Goal: Use online tool/utility: Utilize a website feature to perform a specific function

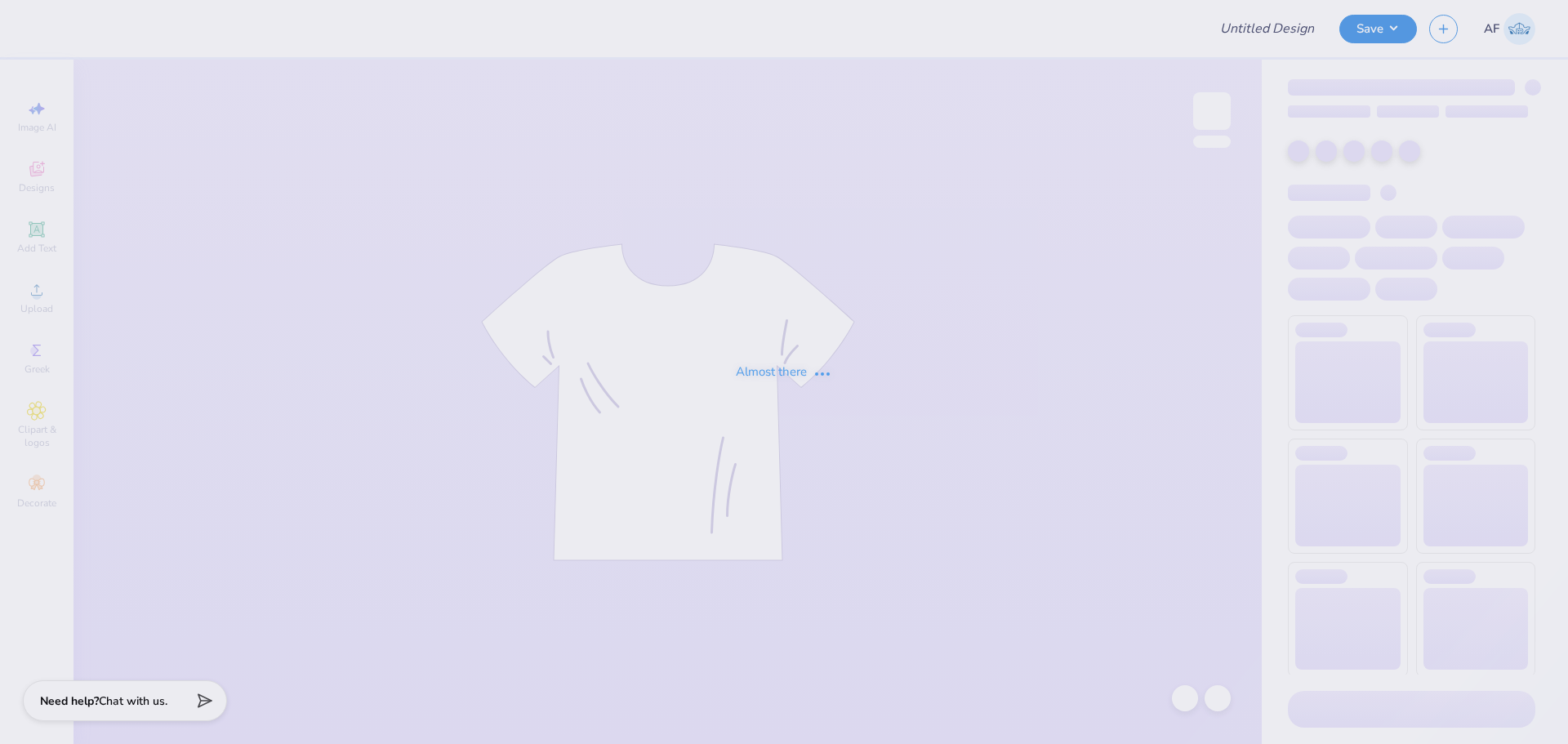
type input "Mock-neck"
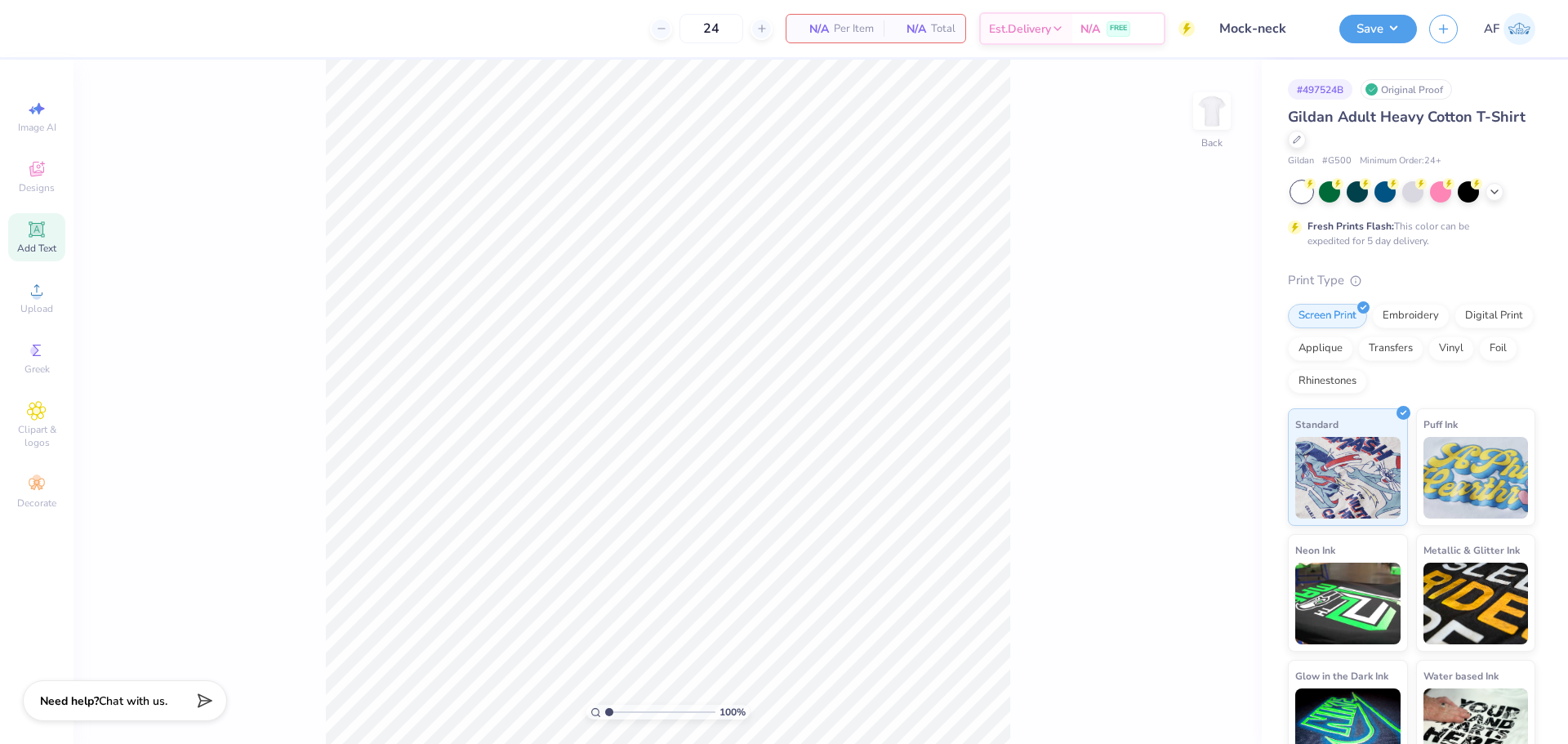
click at [54, 243] on span "Add Text" at bounding box center [36, 248] width 39 height 13
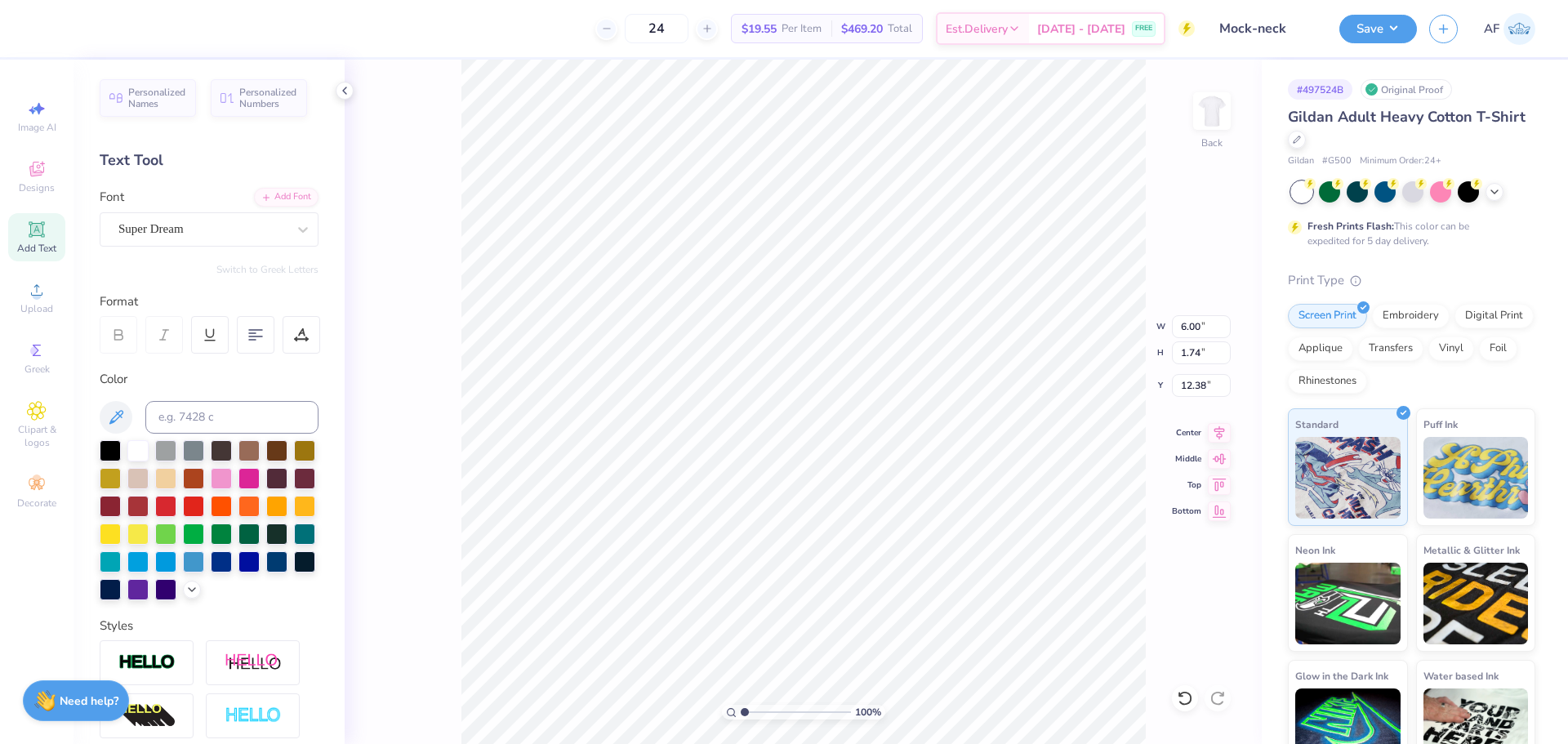
scroll to position [14, 2]
type textarea "ZETA"
click at [121, 594] on div at bounding box center [110, 588] width 21 height 21
click at [262, 235] on div "Super Dream" at bounding box center [202, 229] width 171 height 26
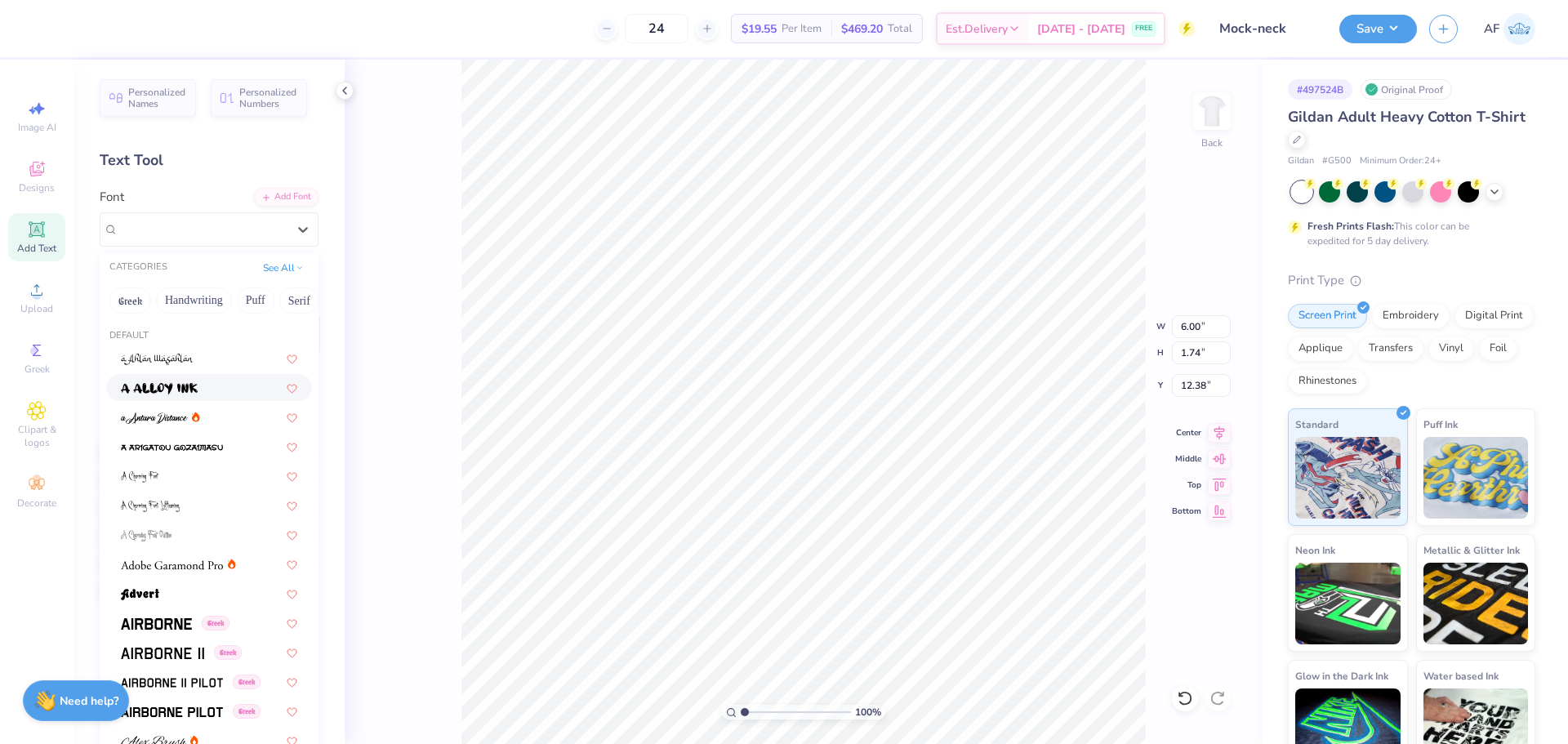
click at [236, 386] on div at bounding box center [208, 387] width 176 height 17
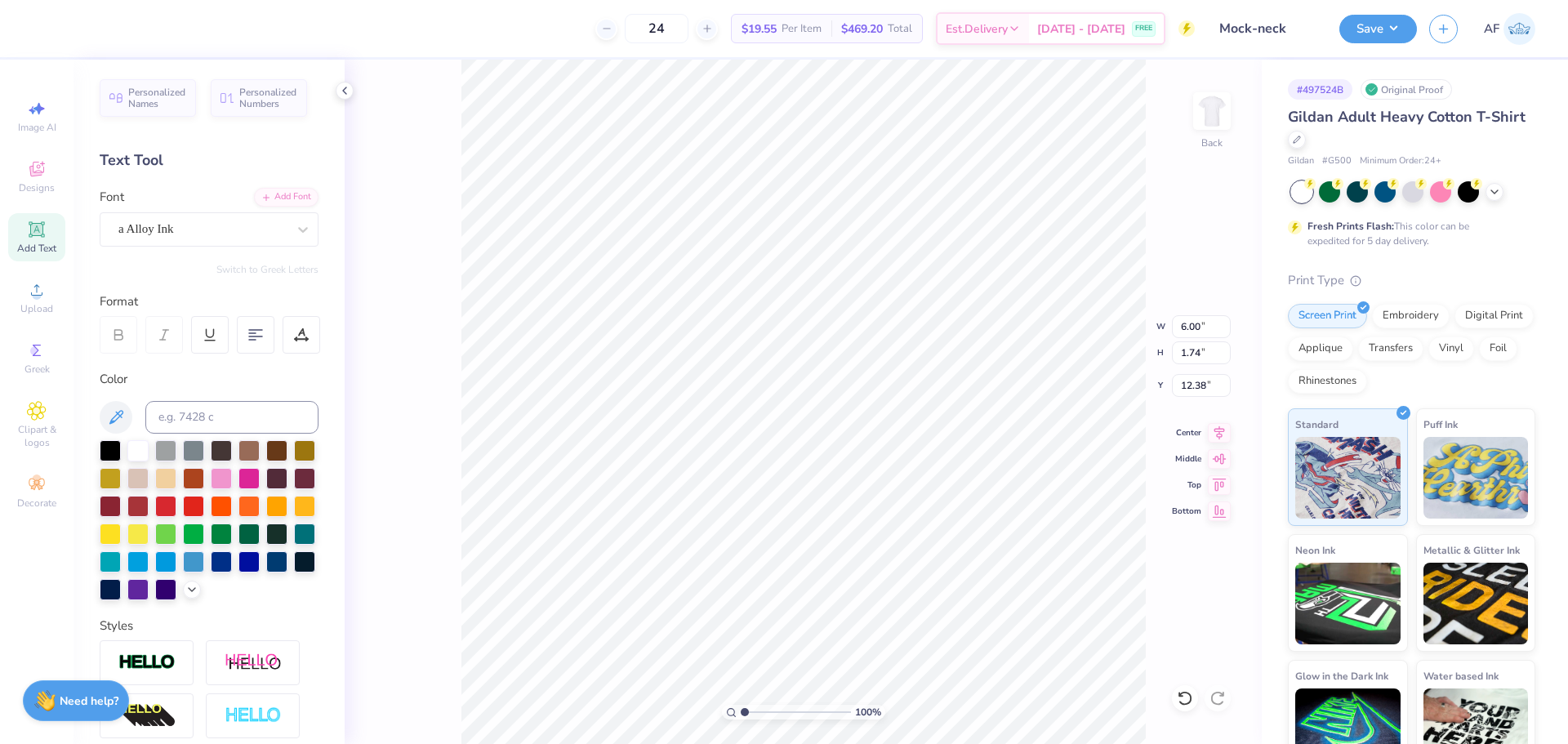
click at [306, 225] on div "Personalized Names Personalized Numbers Text Tool Add Font Font a Alloy Ink Swi…" at bounding box center [209, 402] width 271 height 685
click at [305, 227] on div "a Alloy Ink" at bounding box center [208, 229] width 219 height 35
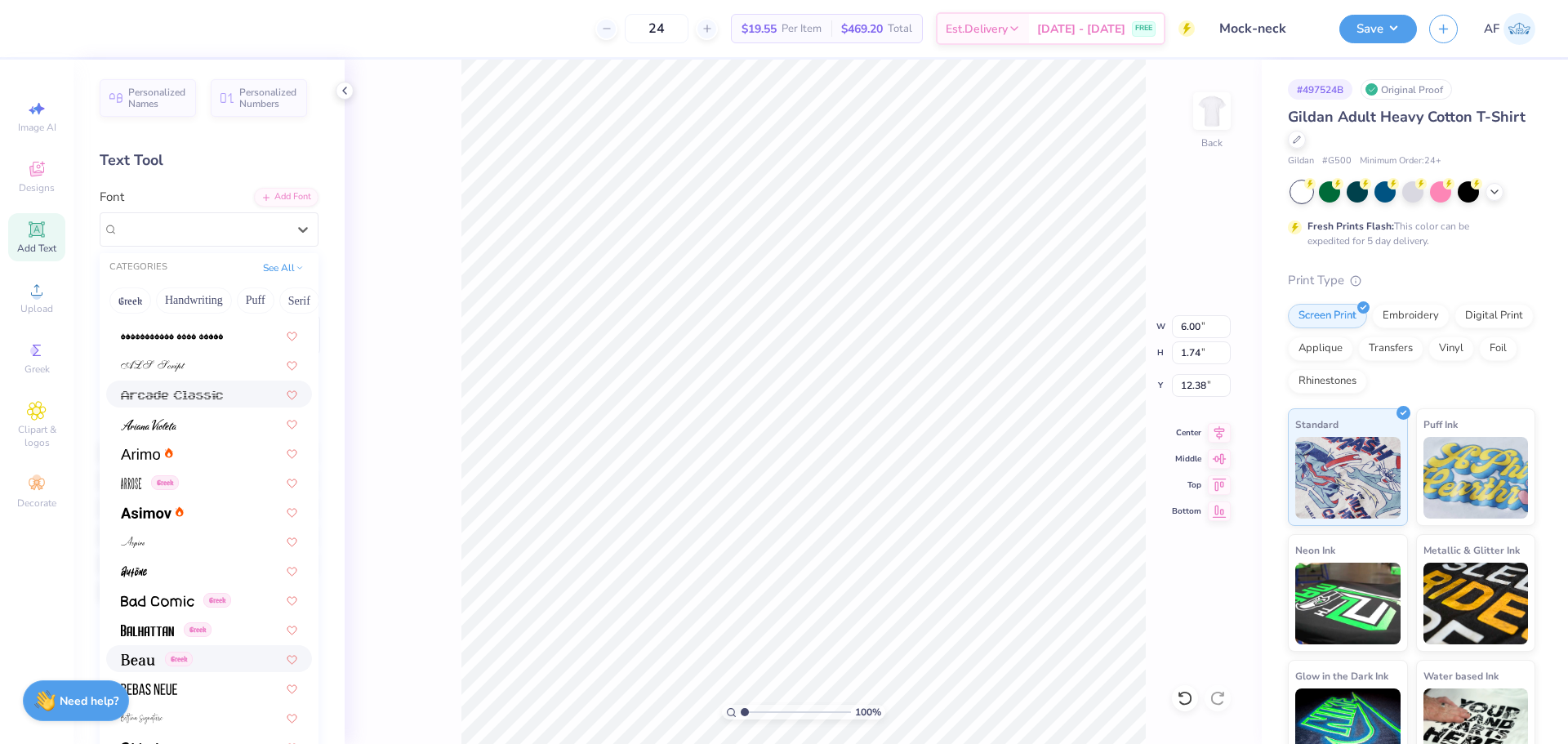
scroll to position [544, 0]
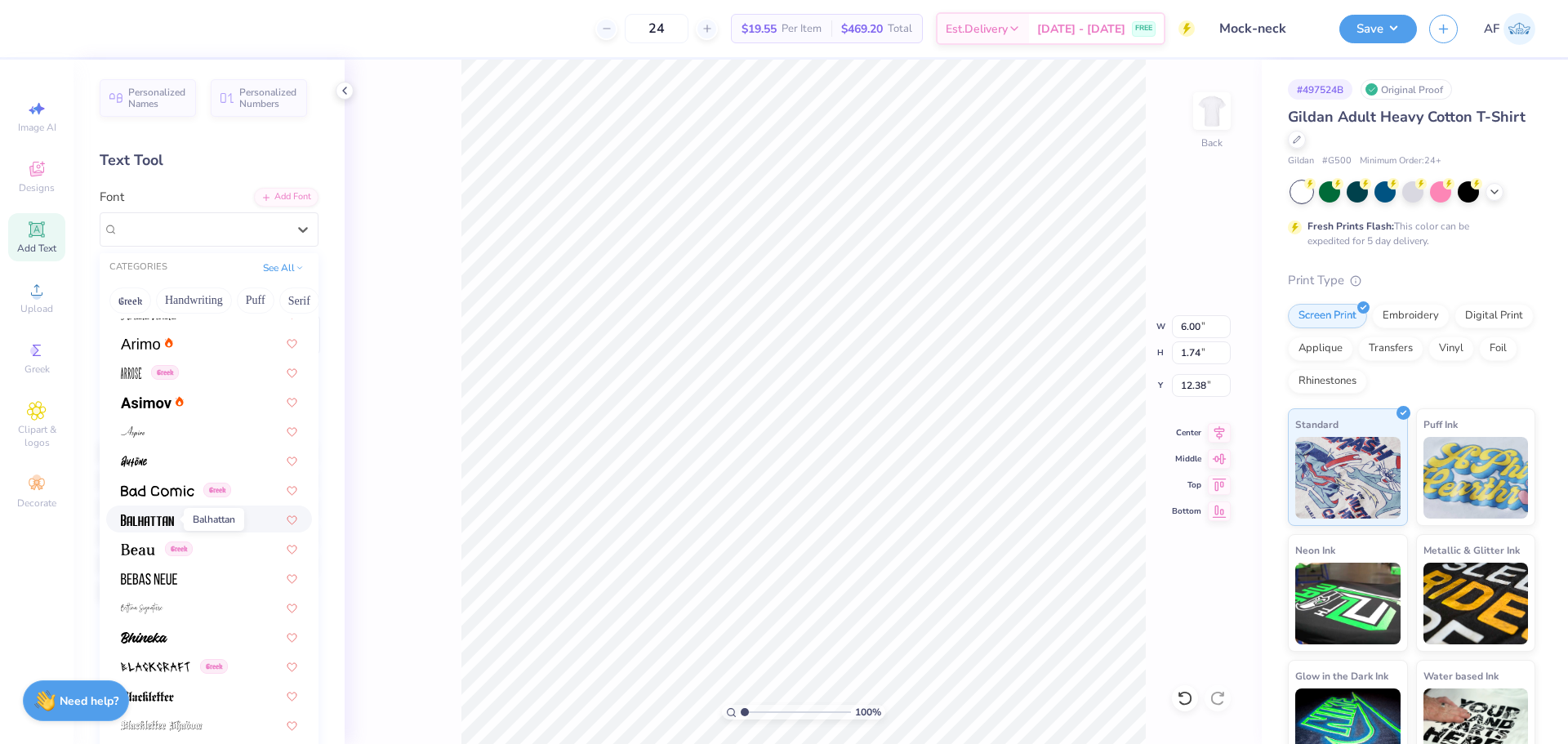
click at [162, 521] on img at bounding box center [147, 520] width 53 height 12
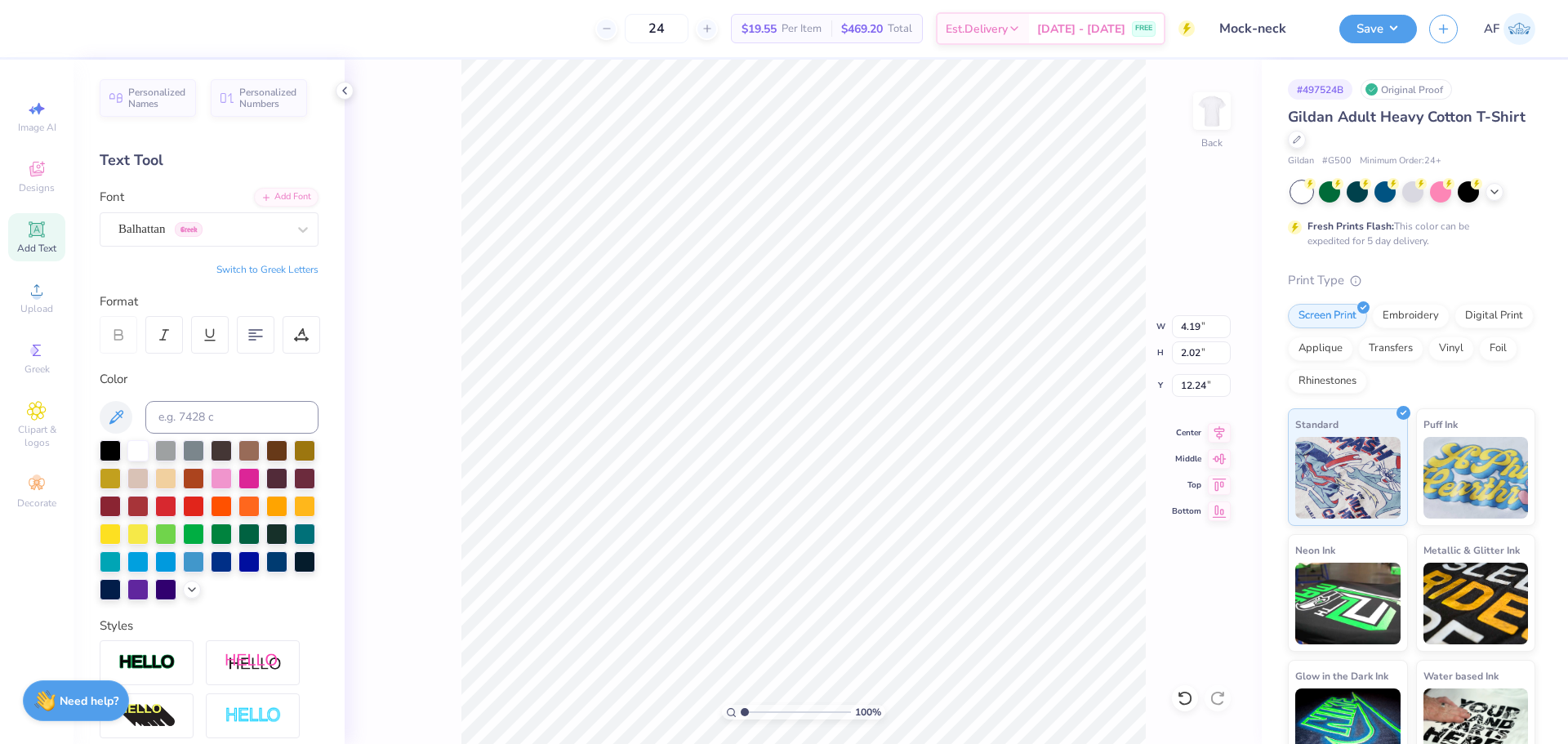
scroll to position [14, 2]
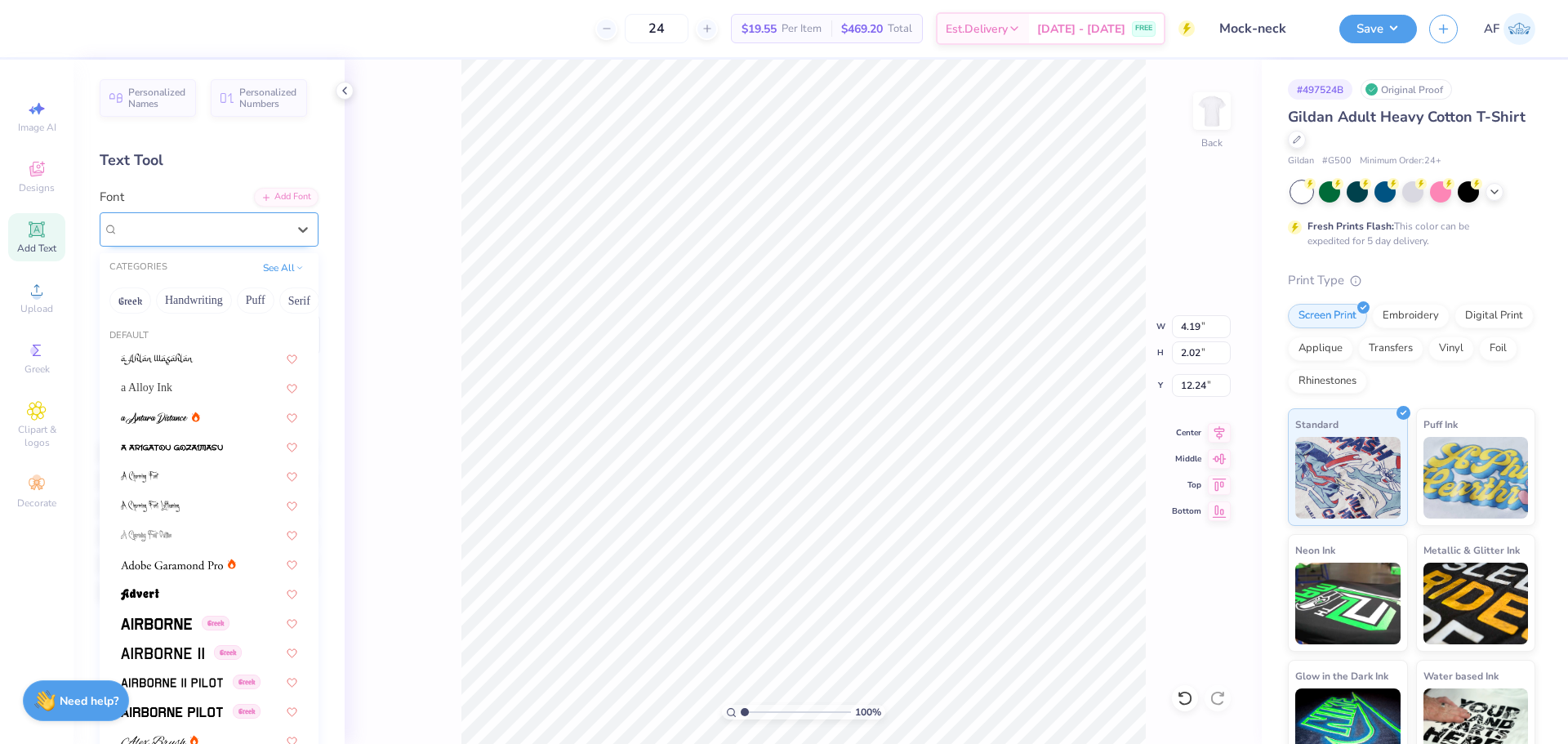
click at [223, 232] on div "Balhattan Greek" at bounding box center [202, 229] width 171 height 26
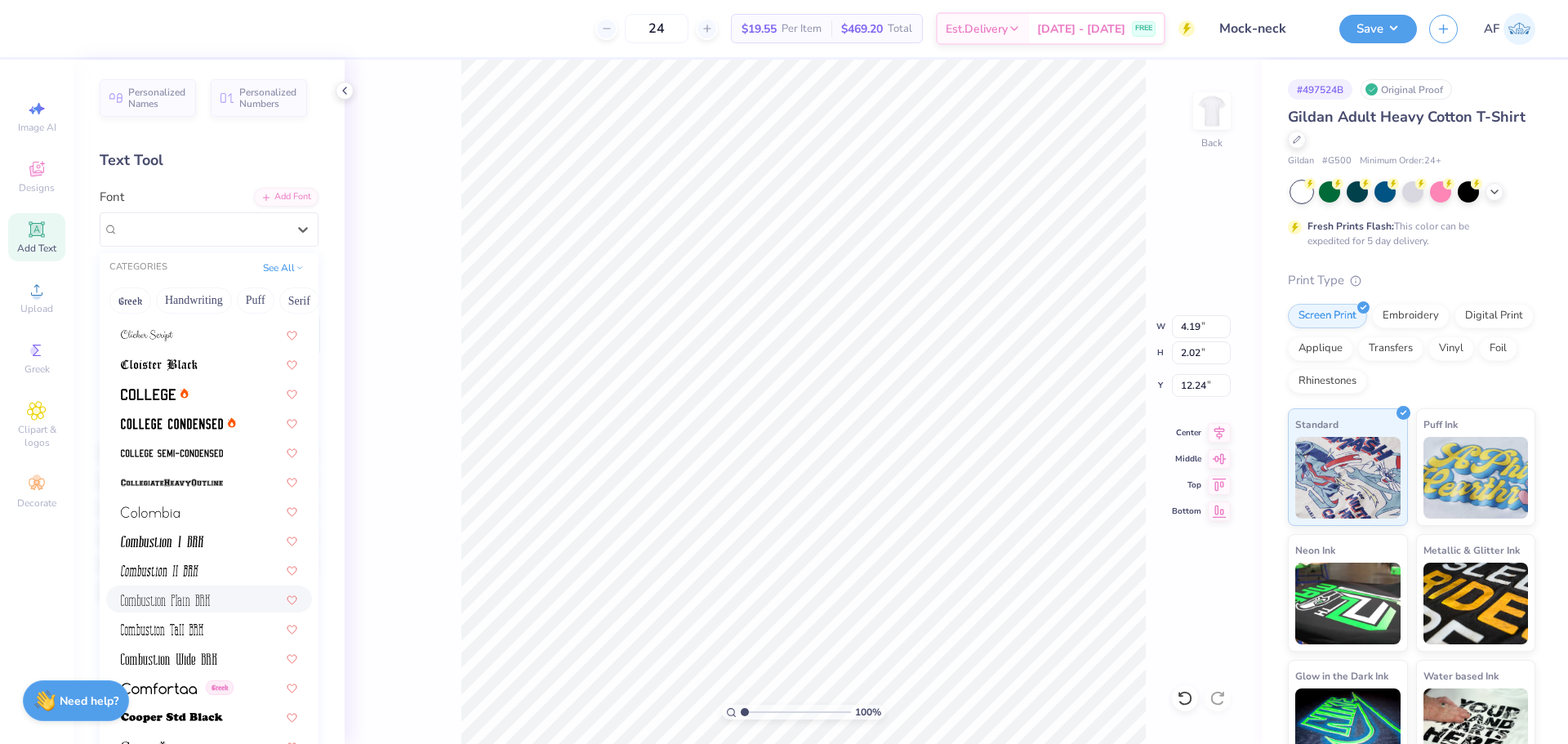
scroll to position [2041, 0]
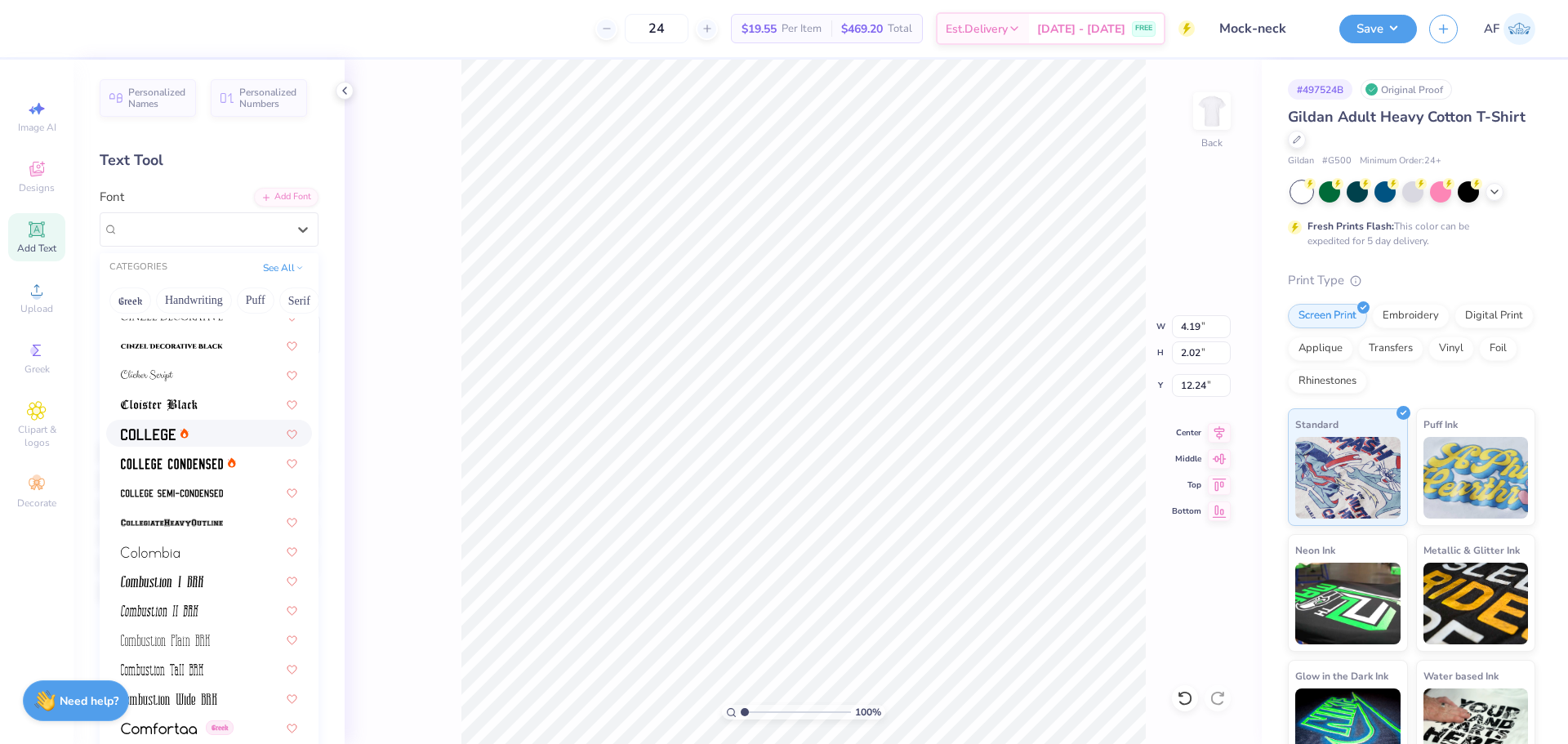
click at [192, 434] on div at bounding box center [208, 433] width 176 height 17
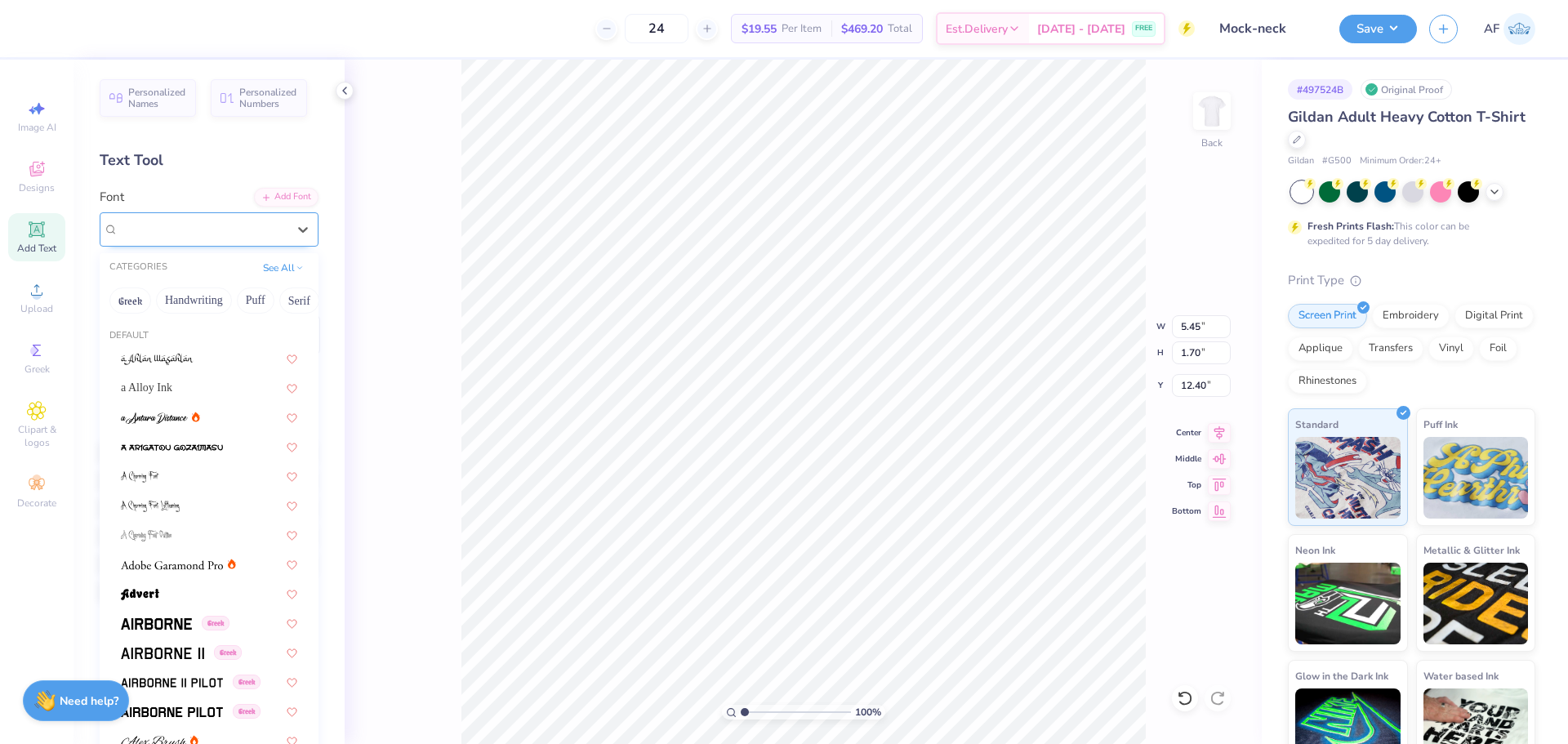
click at [236, 227] on div "College" at bounding box center [202, 229] width 171 height 26
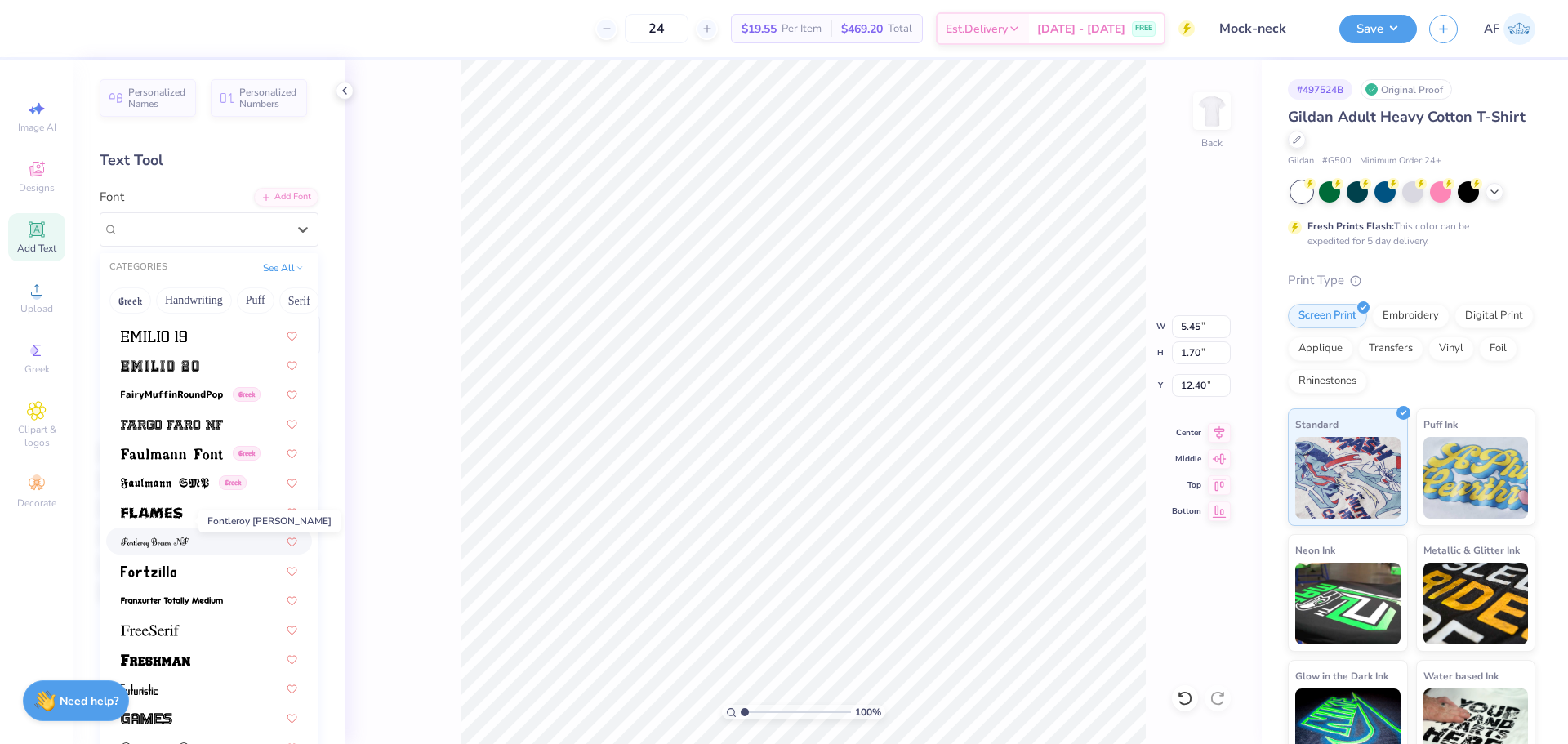
scroll to position [3403, 0]
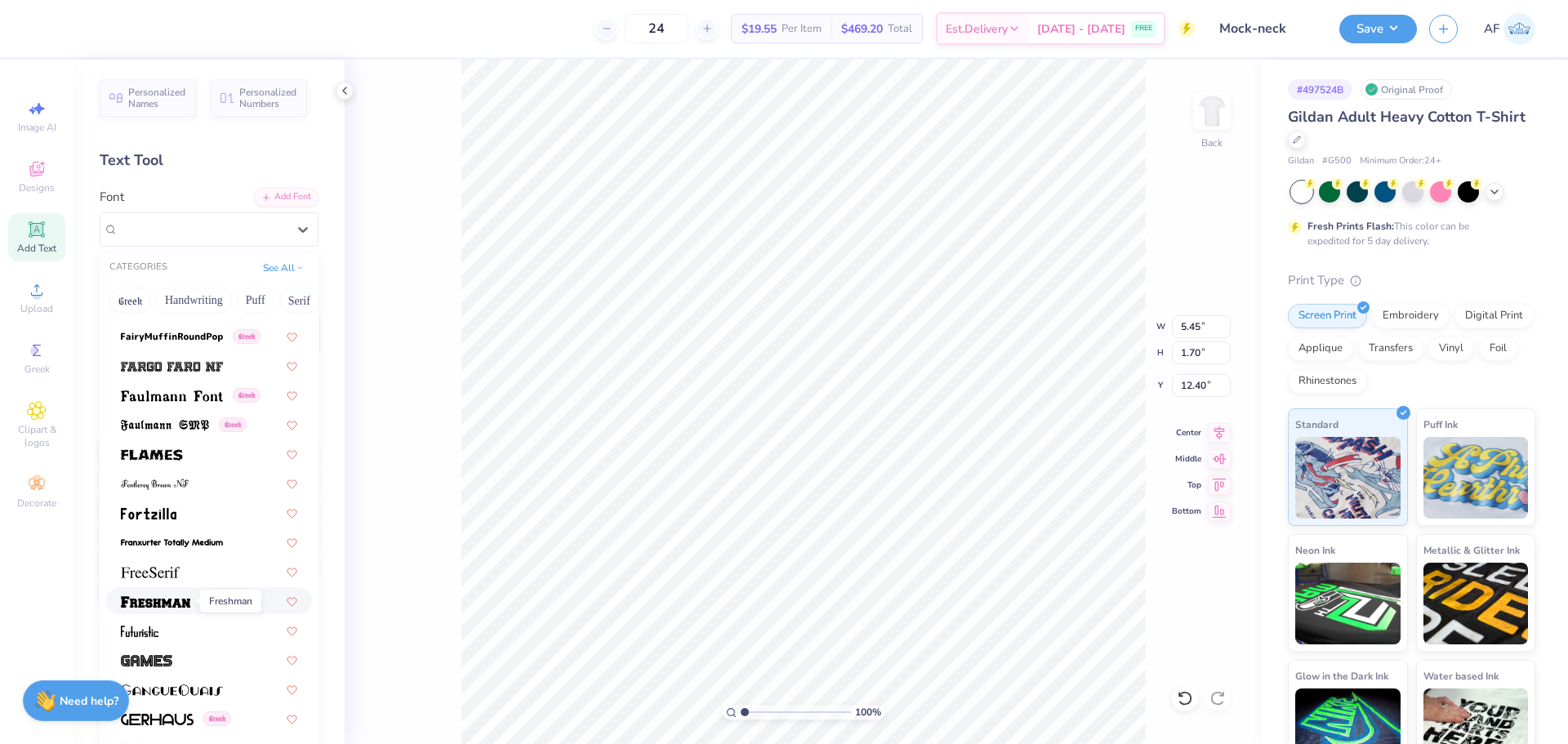
click at [187, 607] on span at bounding box center [155, 600] width 69 height 17
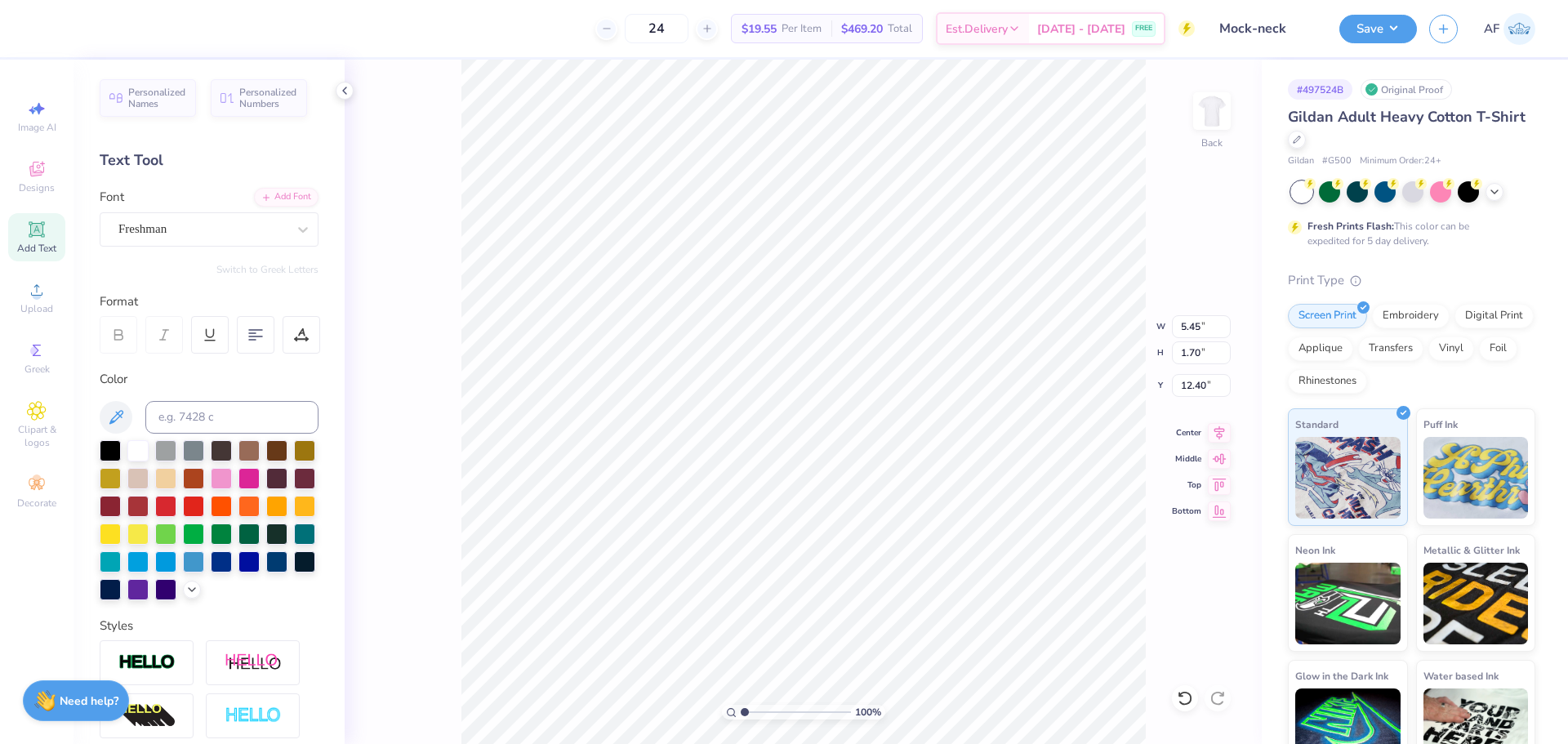
type input "7.04"
type input "2.07"
type input "12.22"
click at [1203, 381] on input "12.22" at bounding box center [1202, 386] width 59 height 23
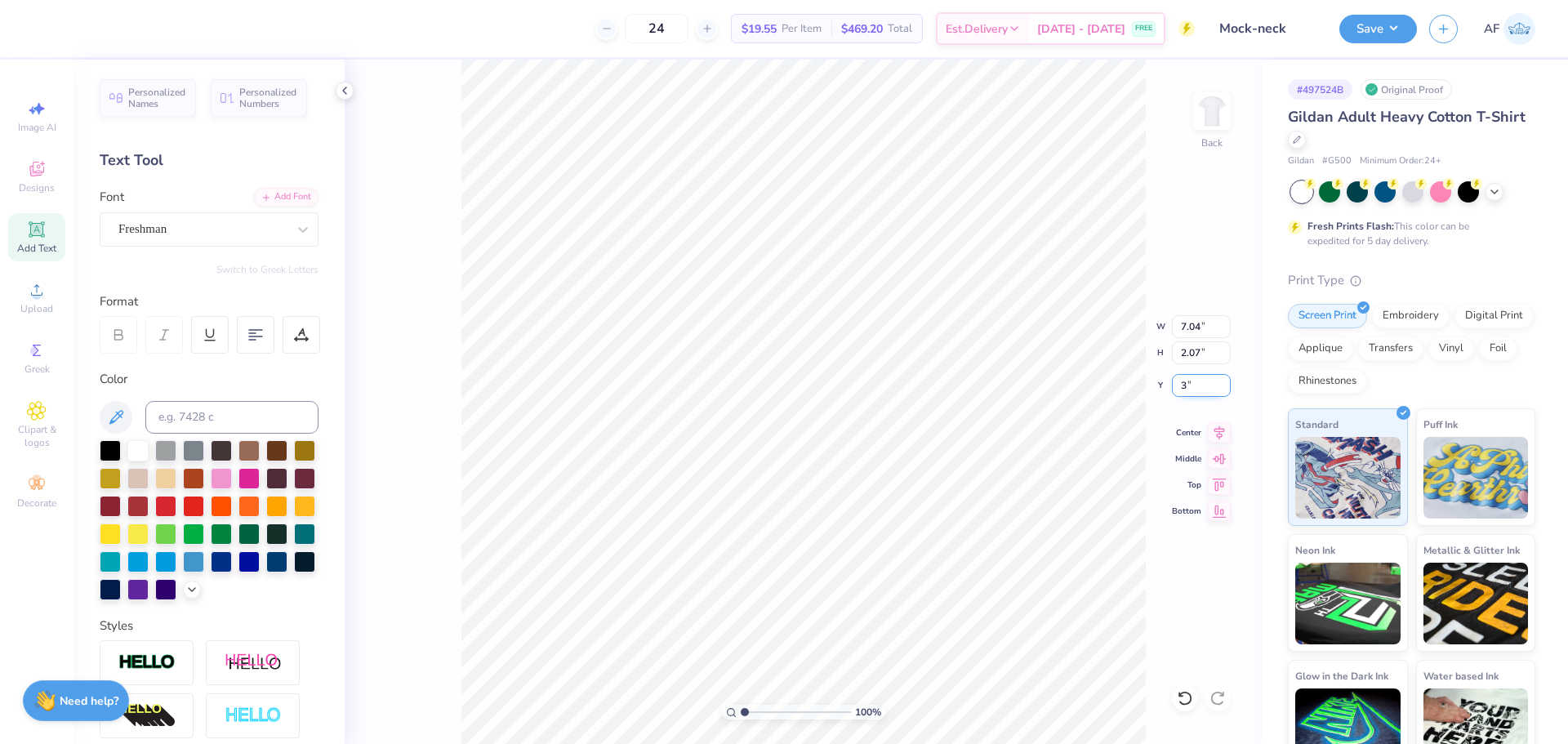
type input "3.00"
click at [841, 386] on li "Duplicate" at bounding box center [859, 385] width 129 height 32
type input "6.84"
type textarea "Paint a Date 2025"
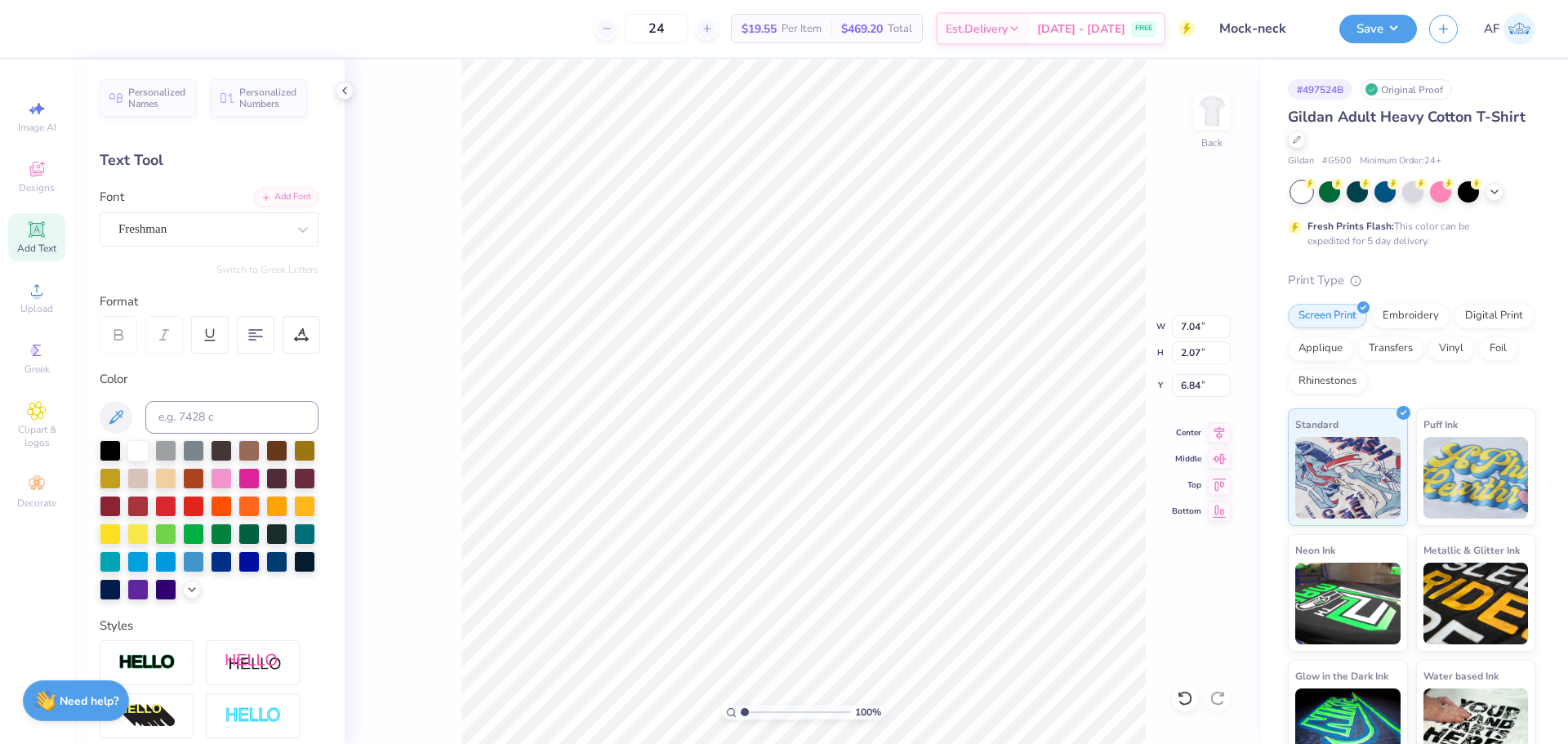
scroll to position [14, 5]
click at [294, 232] on icon at bounding box center [302, 230] width 16 height 16
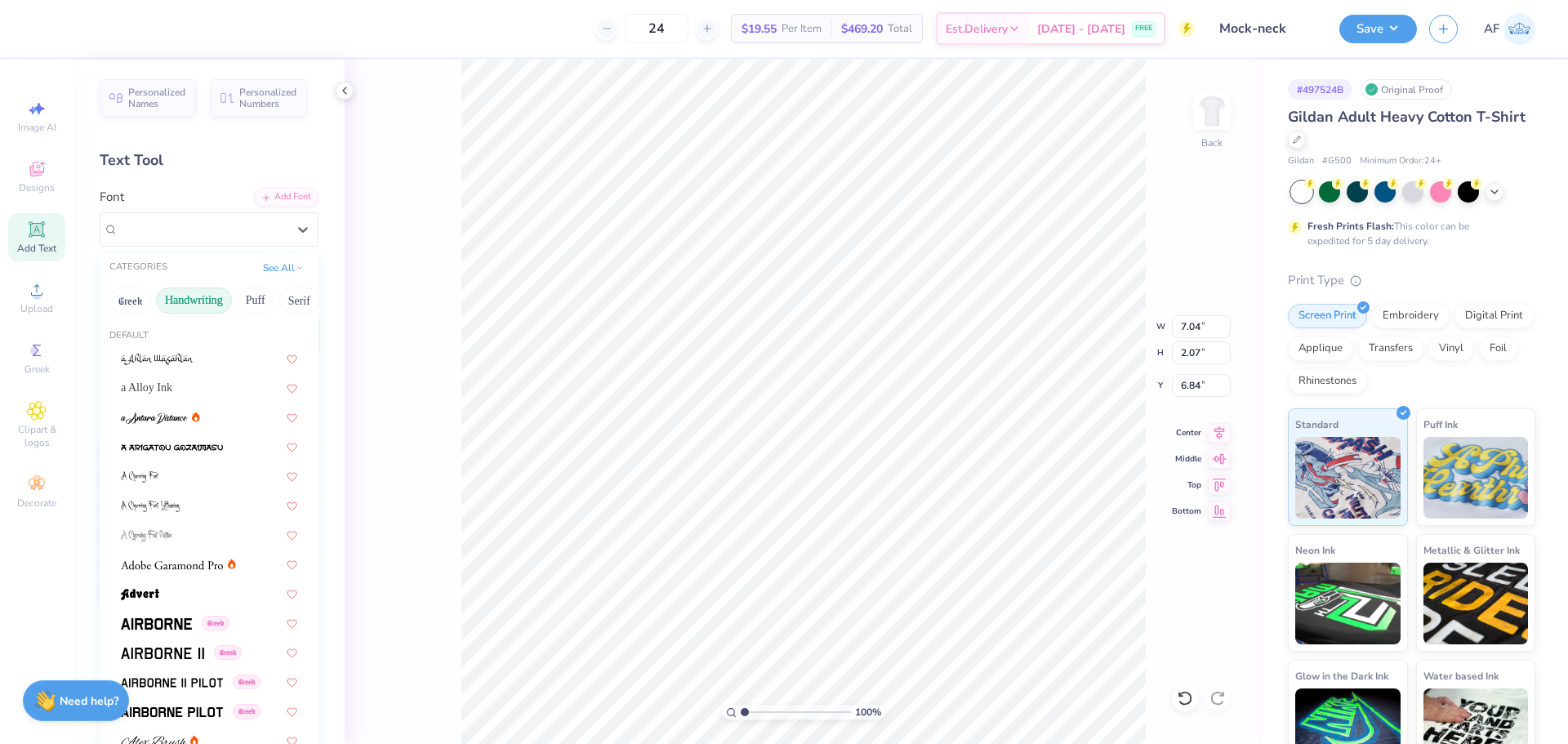
click at [209, 304] on button "Handwriting" at bounding box center [194, 300] width 76 height 26
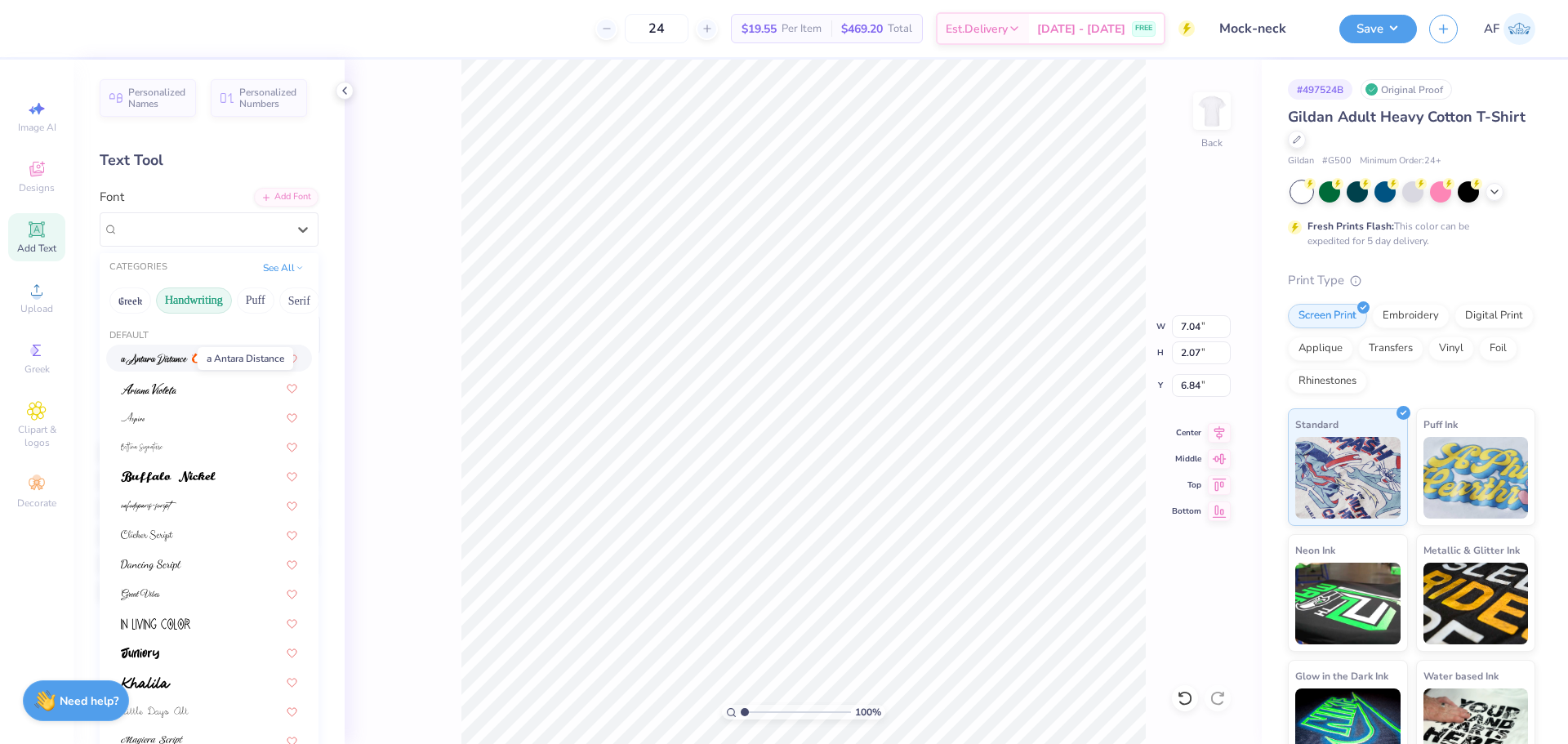
click at [169, 364] on img at bounding box center [154, 359] width 67 height 12
click at [294, 234] on icon at bounding box center [302, 230] width 16 height 16
click at [146, 511] on img at bounding box center [148, 506] width 56 height 12
click at [271, 223] on div "cafedeparis-script" at bounding box center [202, 229] width 171 height 26
click at [222, 383] on div at bounding box center [208, 387] width 176 height 17
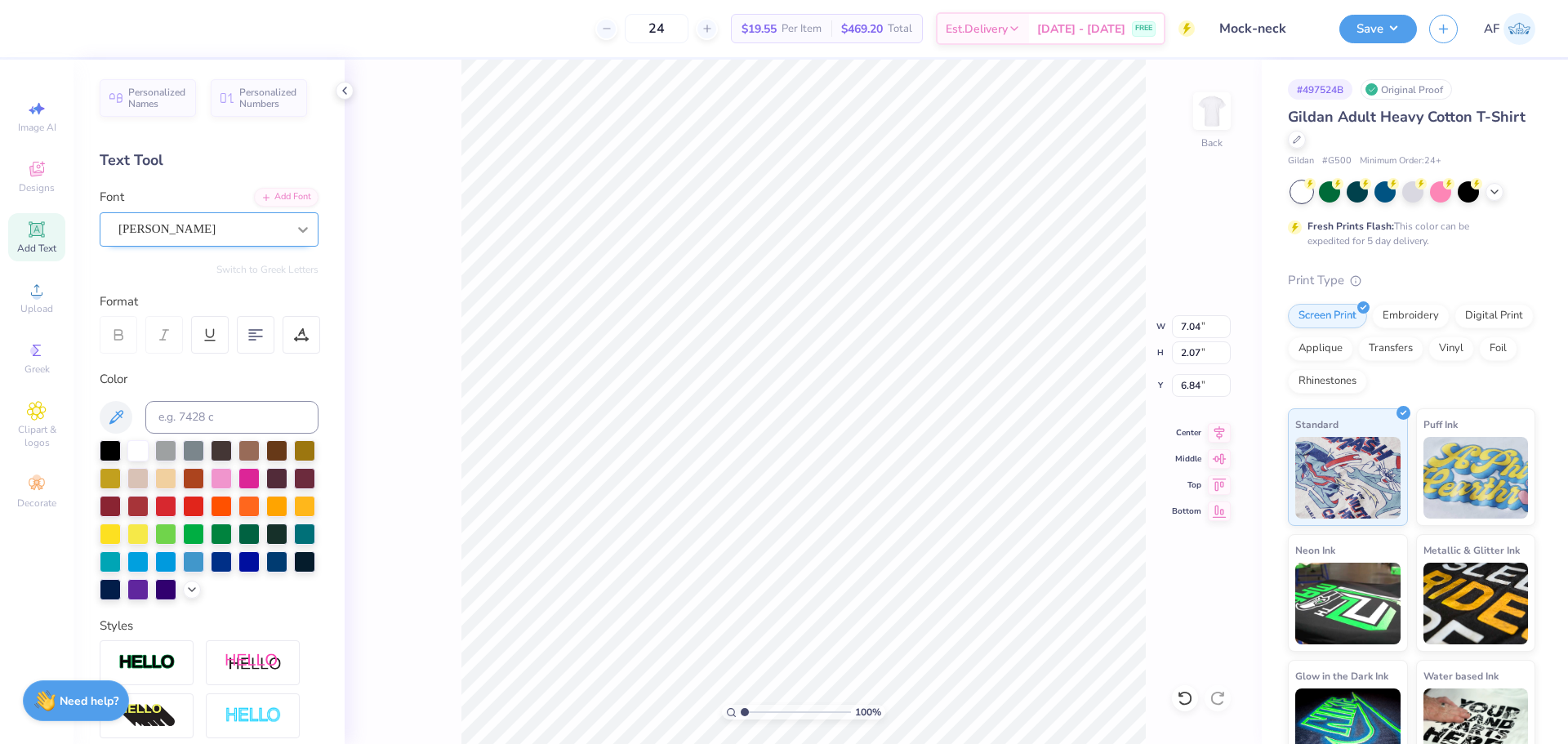
click at [288, 232] on div at bounding box center [302, 229] width 29 height 29
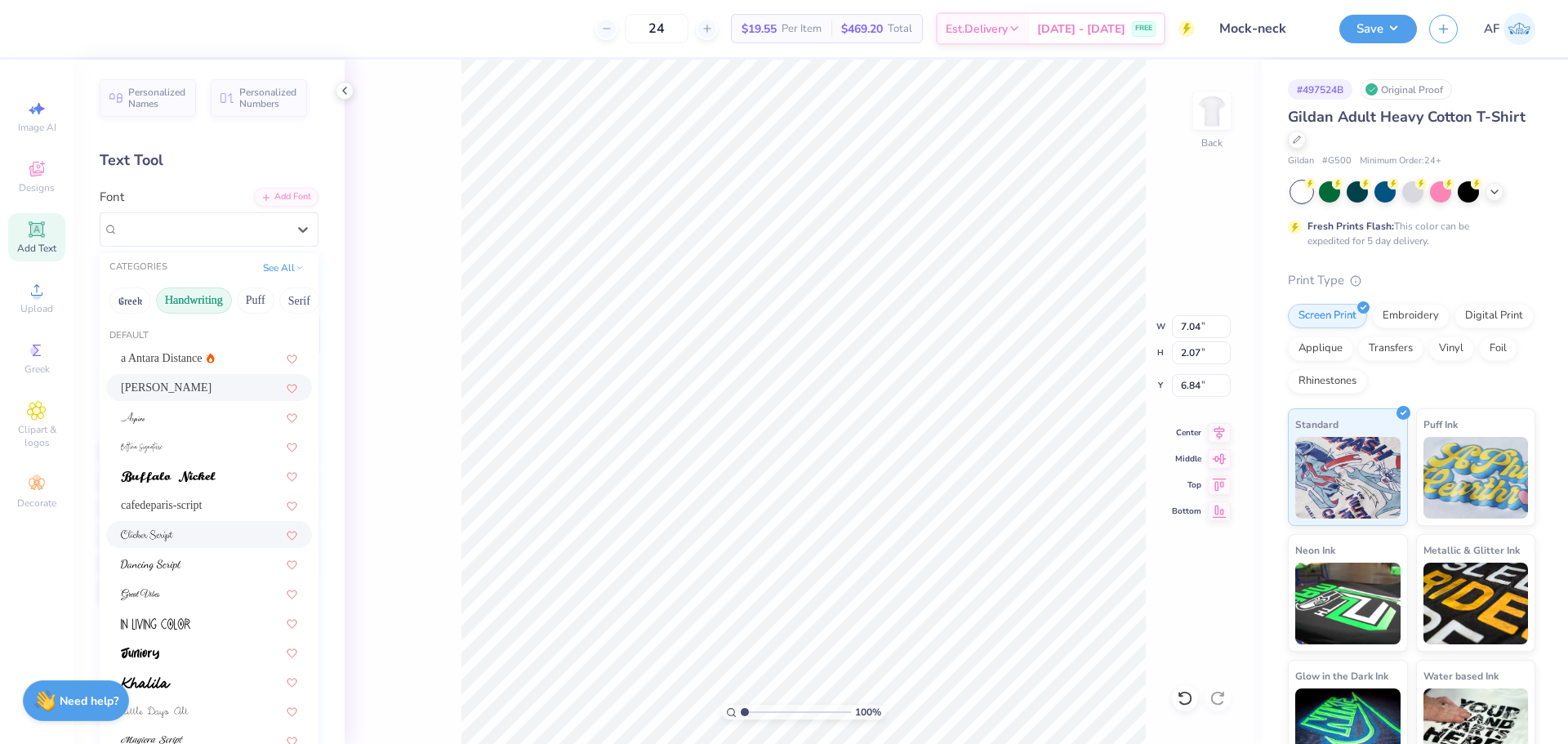
click at [177, 536] on div at bounding box center [208, 534] width 176 height 17
click at [252, 223] on div "Clicker Script" at bounding box center [202, 229] width 171 height 26
click at [158, 564] on img at bounding box center [151, 565] width 60 height 12
click at [198, 215] on div "Dancing Script" at bounding box center [208, 229] width 219 height 35
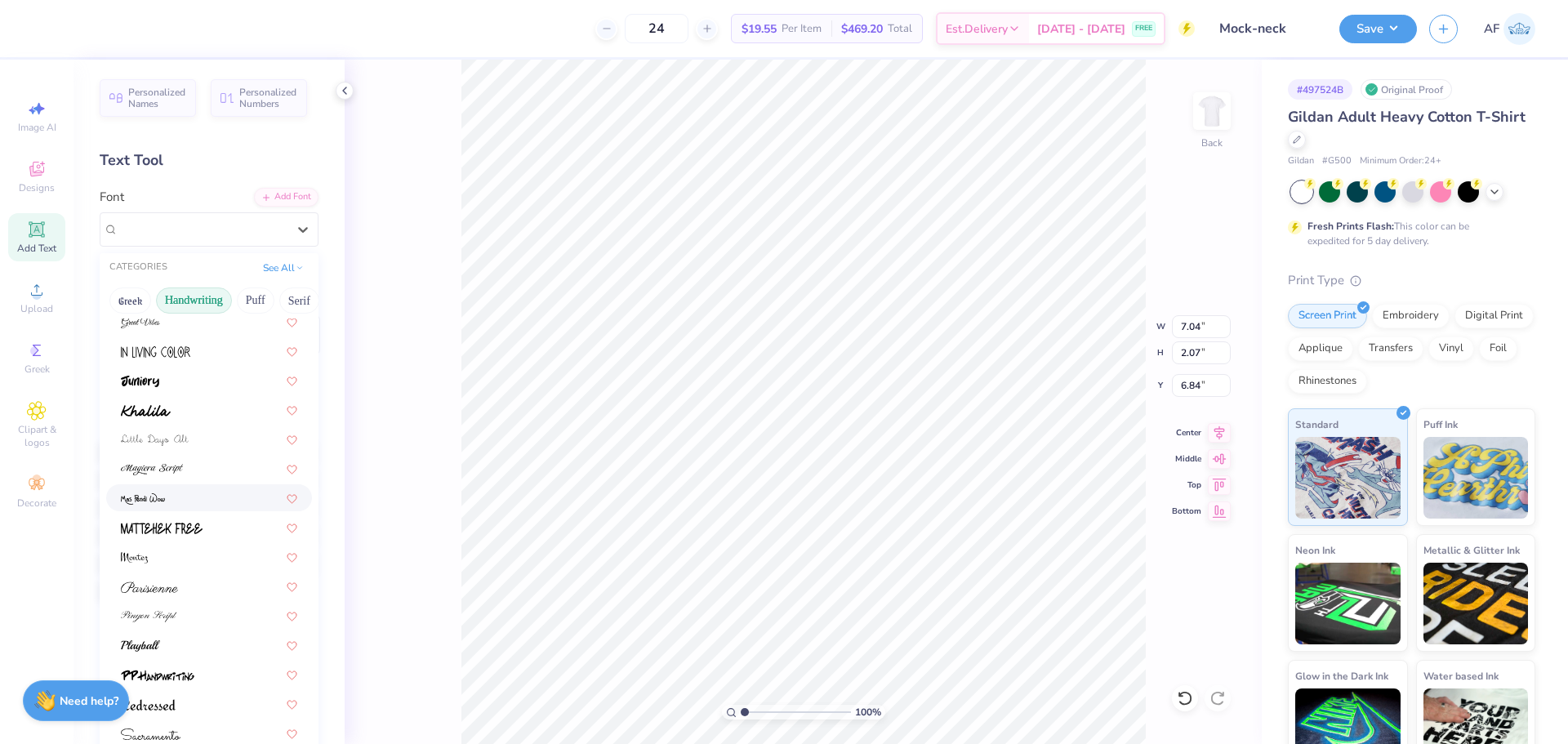
scroll to position [370, 0]
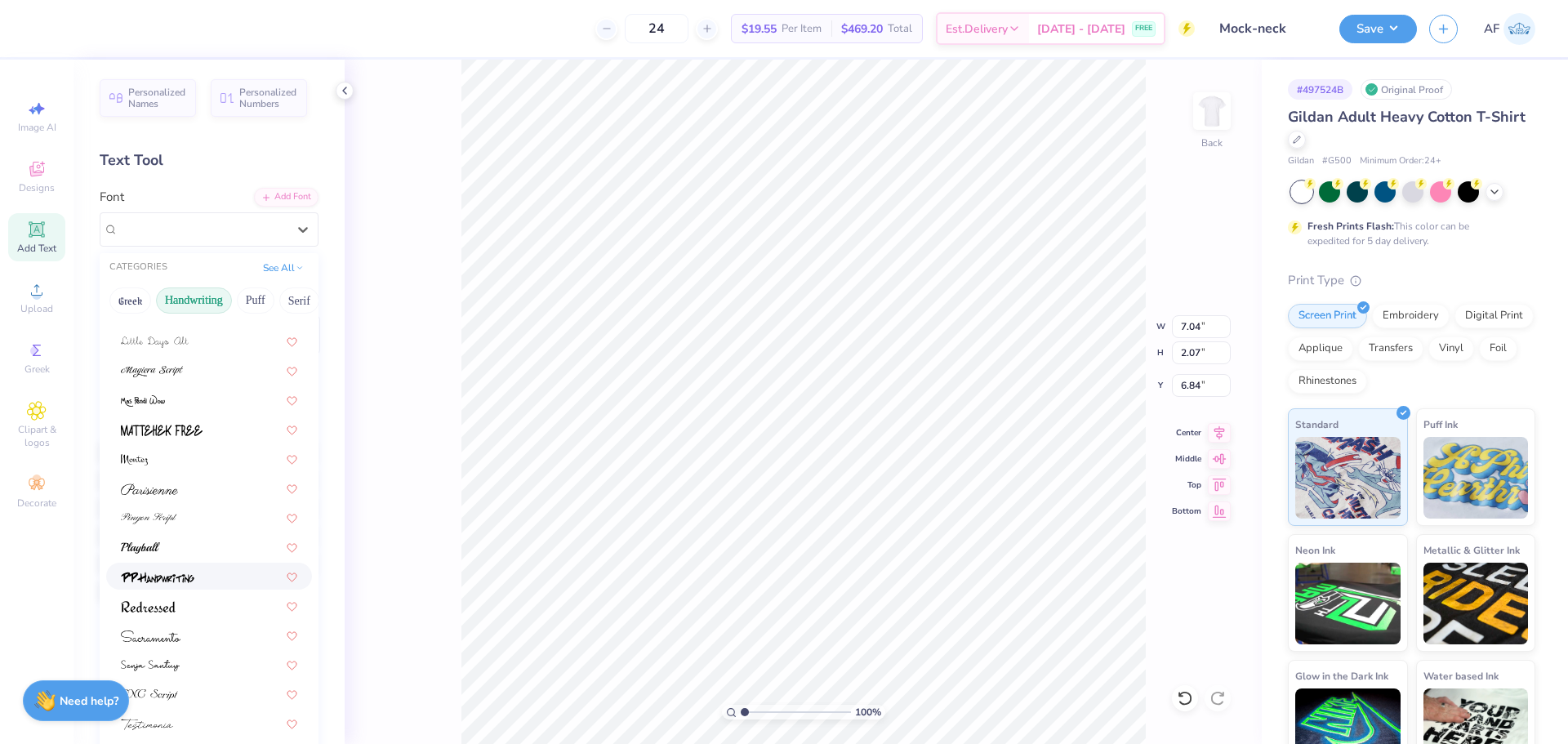
click at [199, 579] on div at bounding box center [208, 576] width 176 height 17
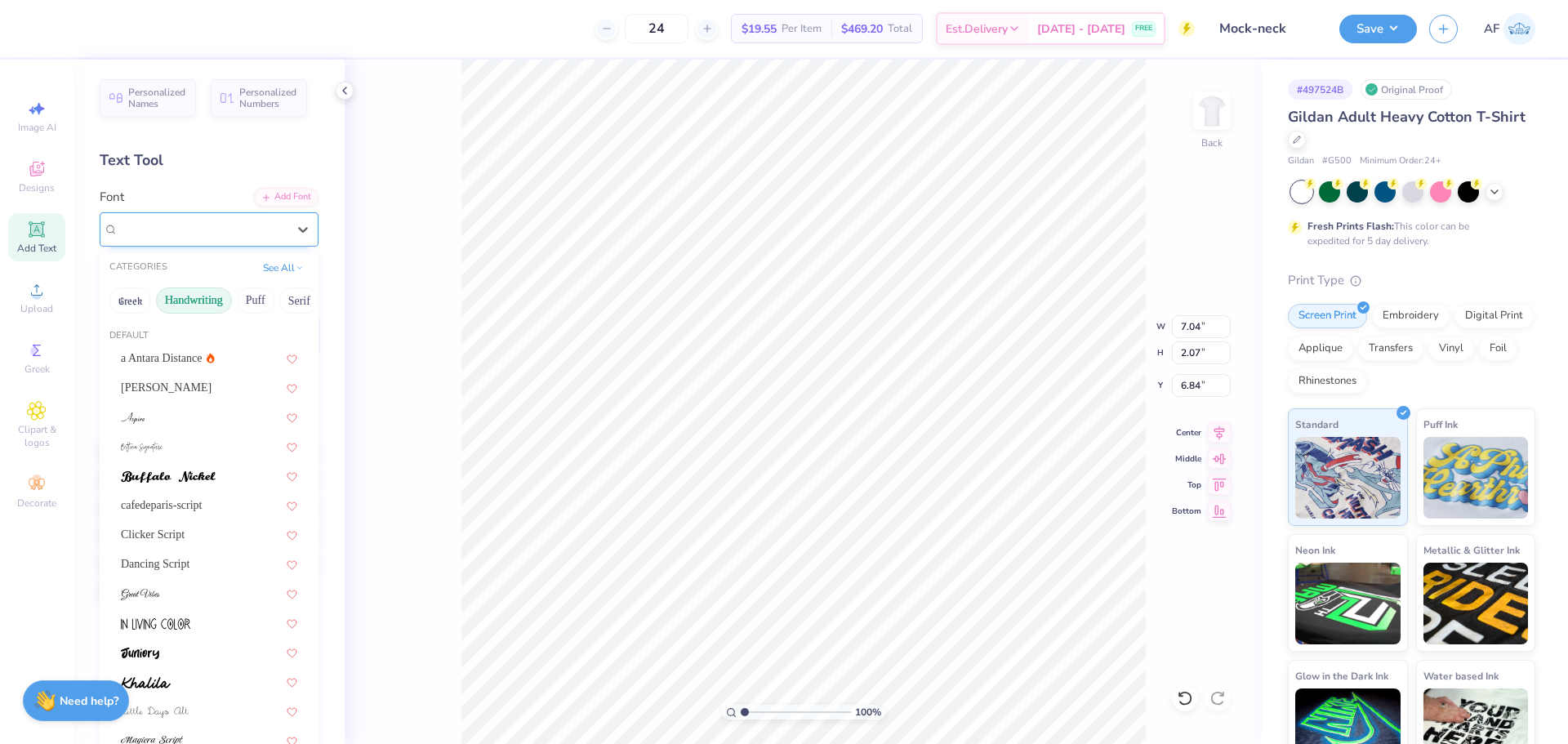
click at [168, 220] on div "PP Handwriting" at bounding box center [202, 229] width 171 height 26
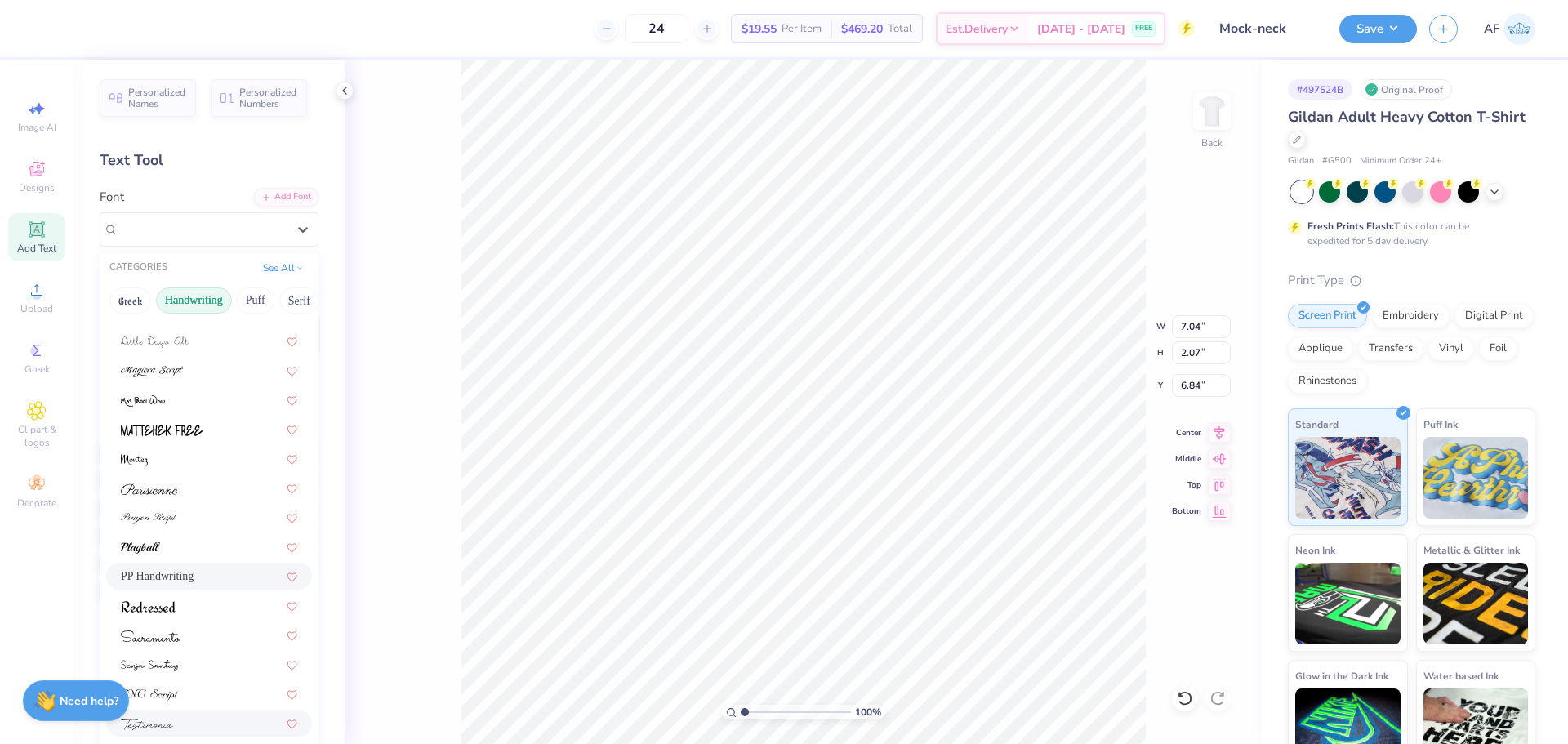
click at [214, 722] on div at bounding box center [208, 723] width 176 height 17
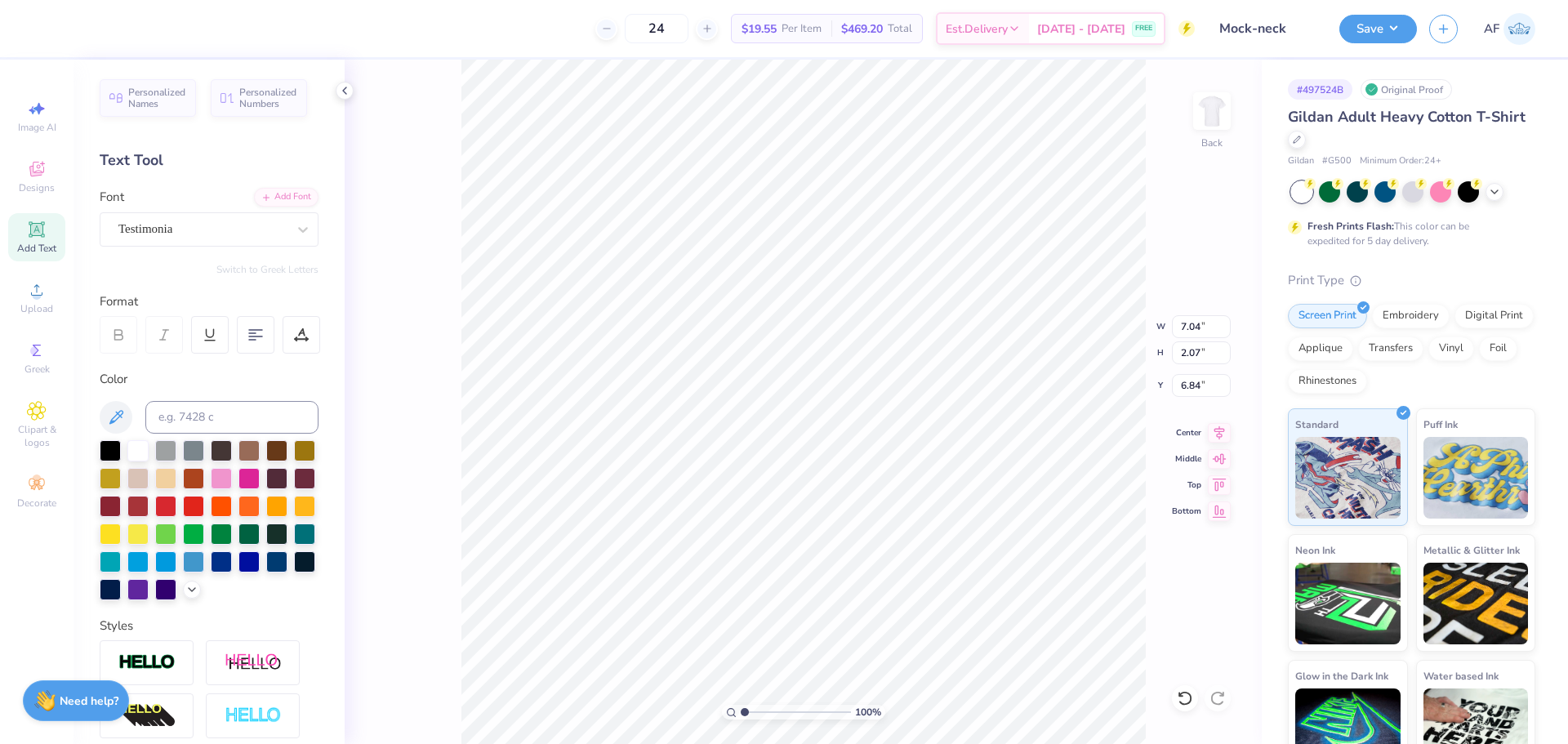
scroll to position [14, 5]
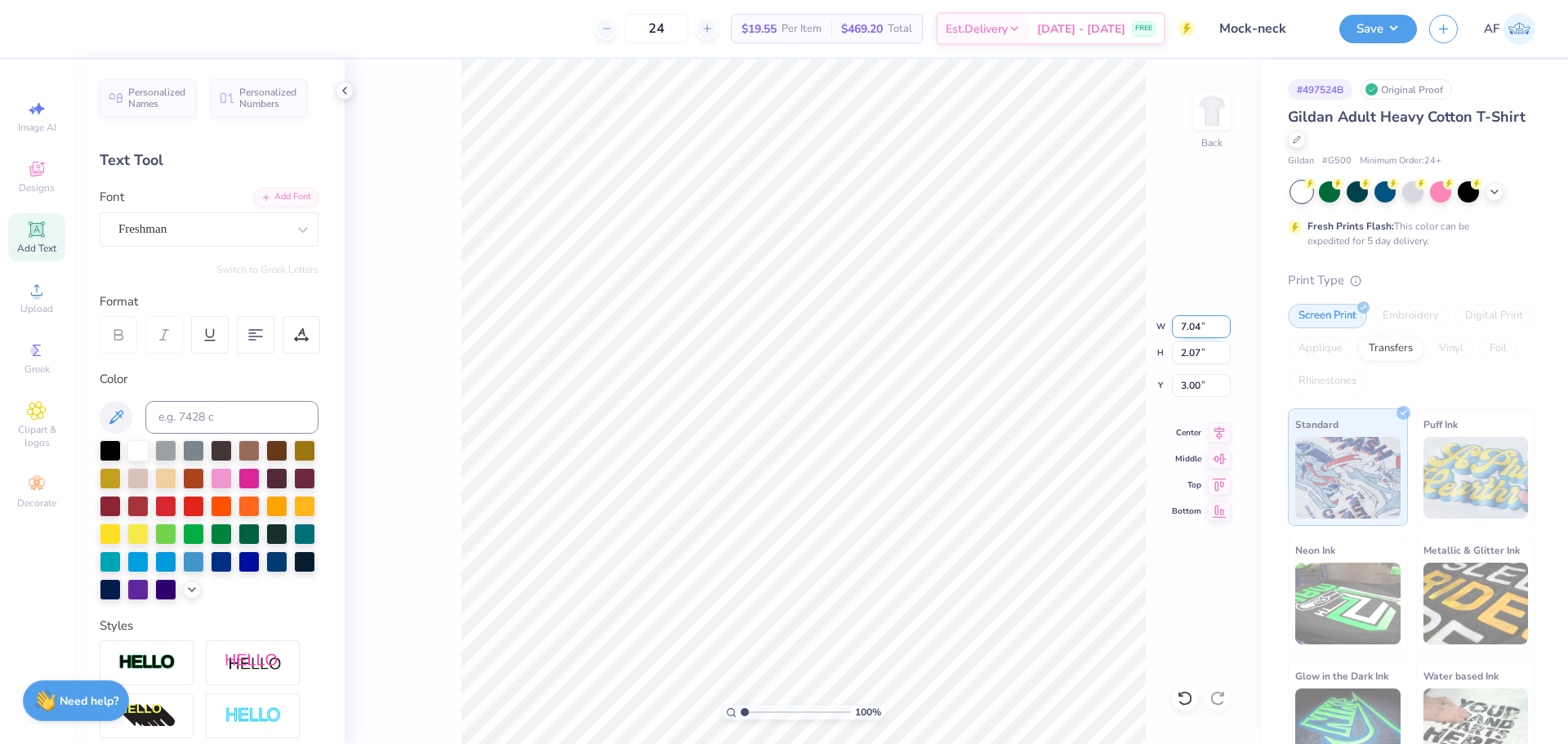
click at [1191, 326] on input "7.04" at bounding box center [1202, 326] width 59 height 23
type input "7.00"
type input "2.06"
type input "3.01"
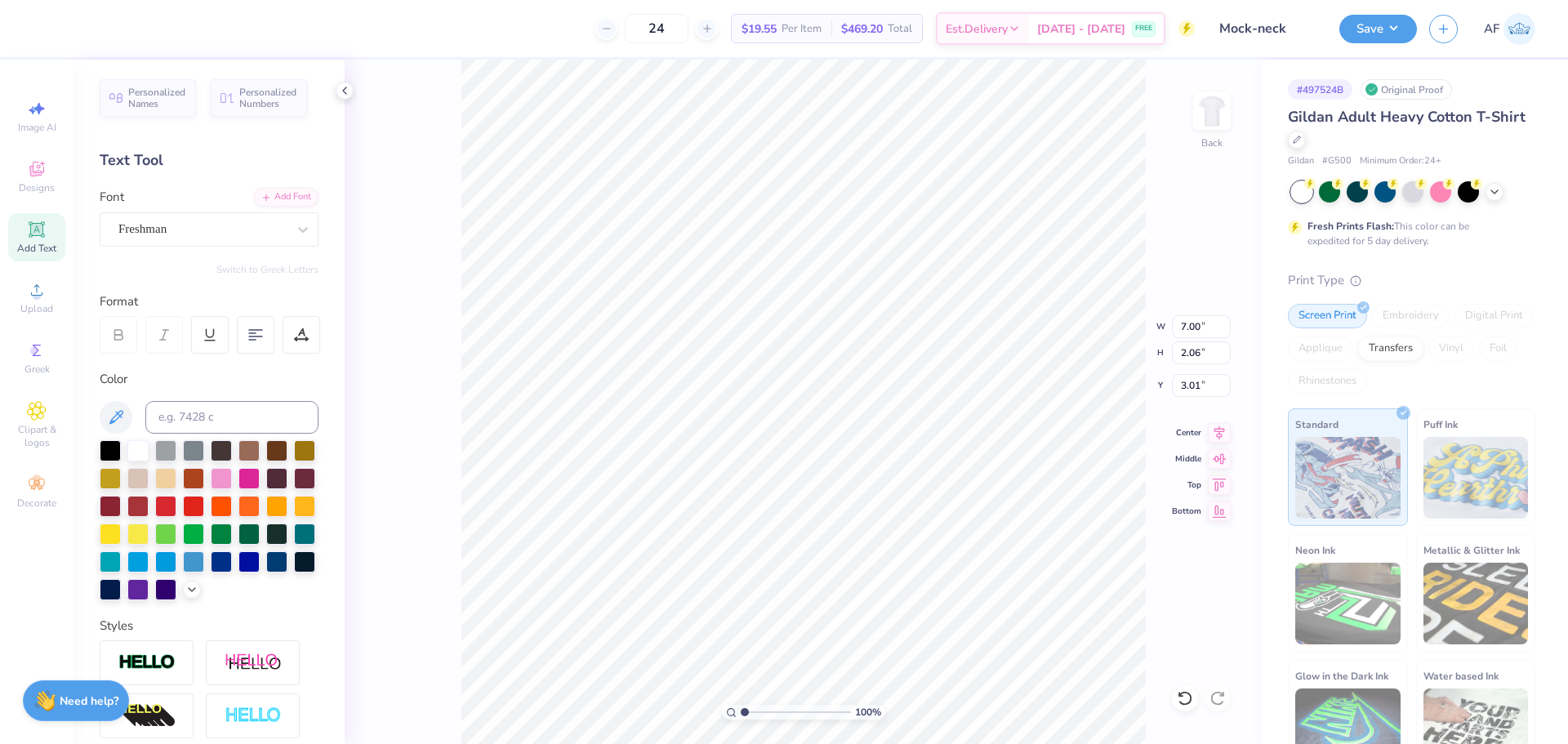
type input "15.02"
type input "1.86"
type input "6.95"
click at [1196, 325] on input "15.02" at bounding box center [1202, 326] width 59 height 23
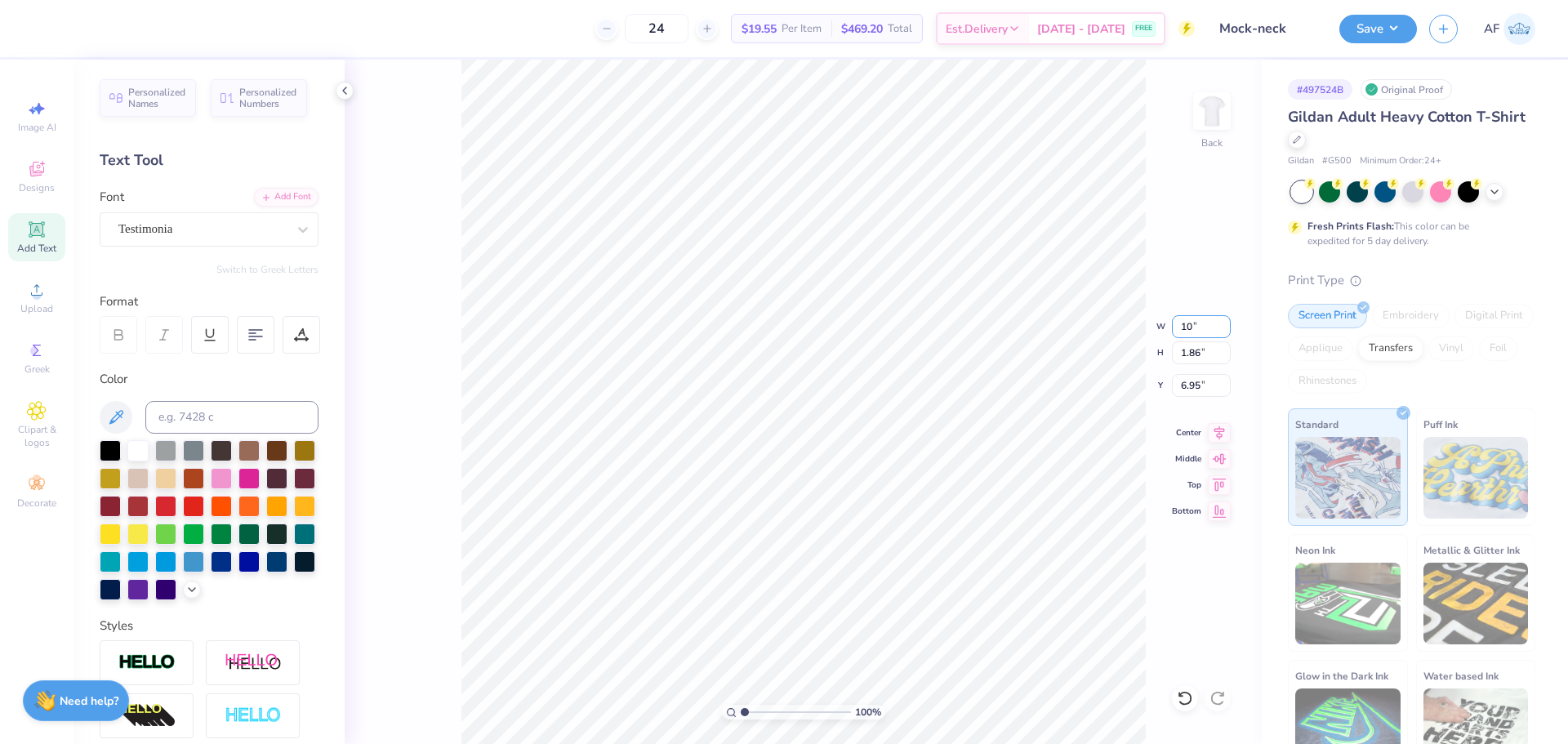
type input "10.00"
type input "1.24"
type input "7.26"
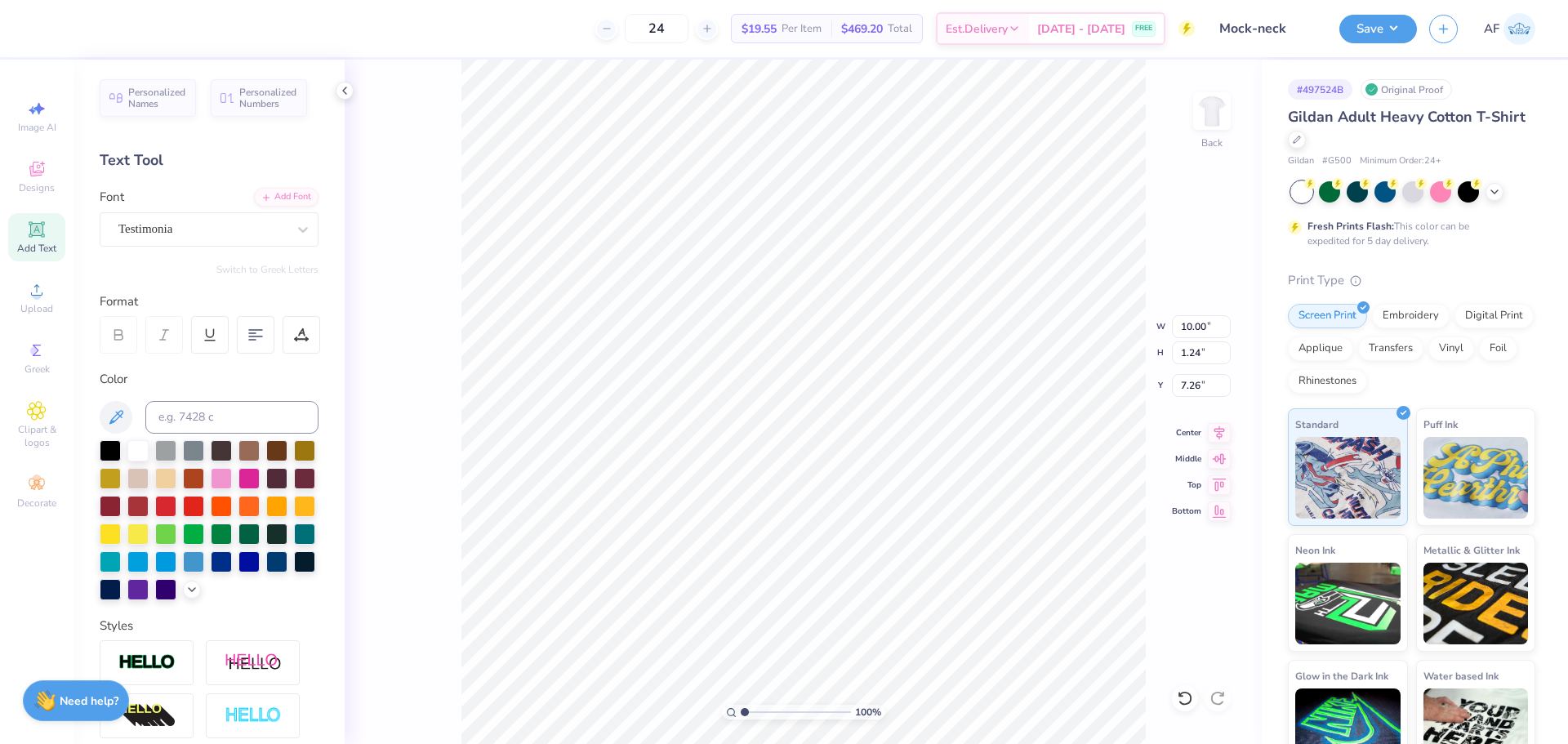
scroll to position [14, 2]
type input "5.39"
click at [1179, 325] on input "10.00" at bounding box center [1202, 326] width 59 height 23
type input "10.00"
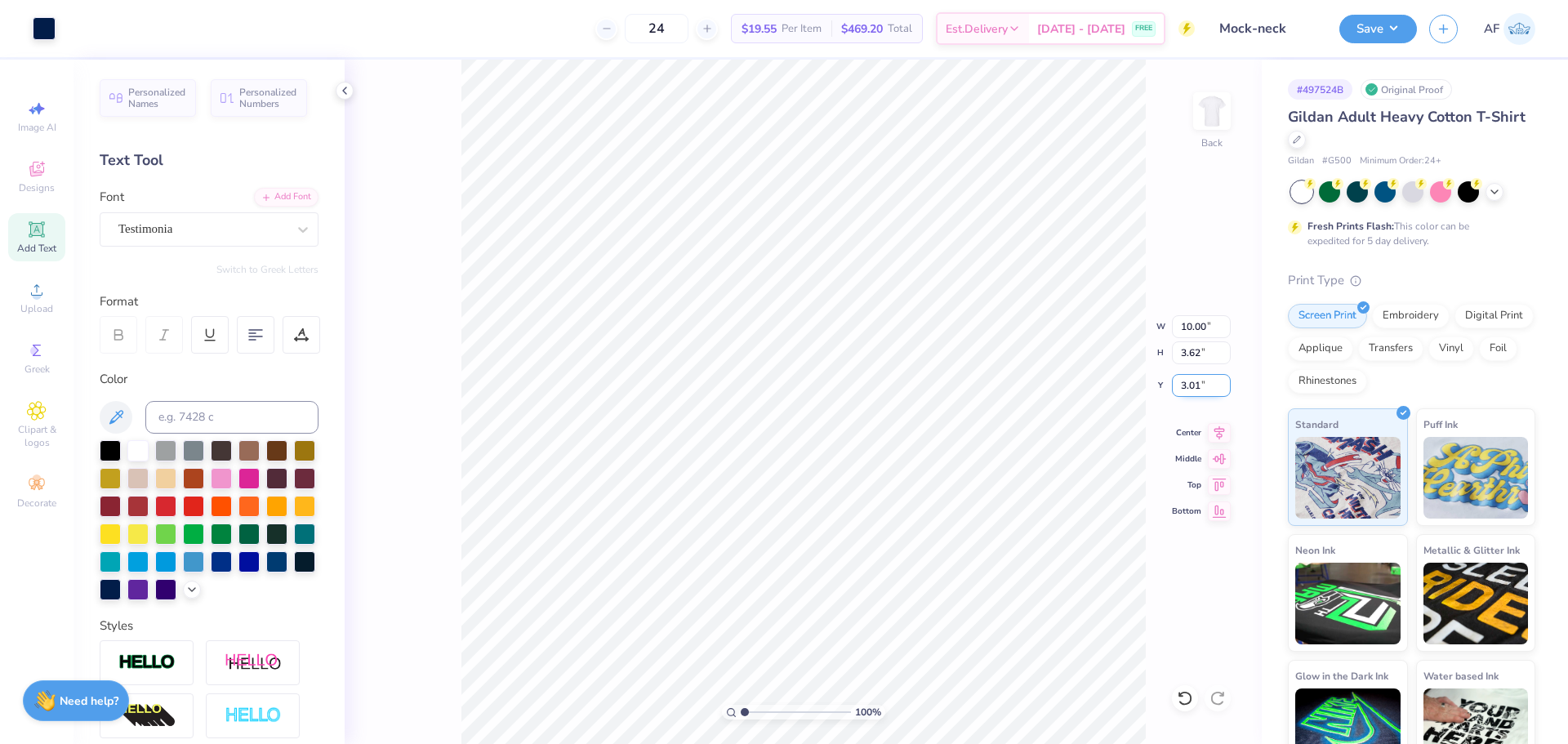
click at [1181, 383] on input "3.01" at bounding box center [1202, 386] width 59 height 23
type input "3.00"
click at [1402, 21] on button "Save" at bounding box center [1377, 27] width 77 height 28
click at [288, 218] on div at bounding box center [302, 229] width 29 height 29
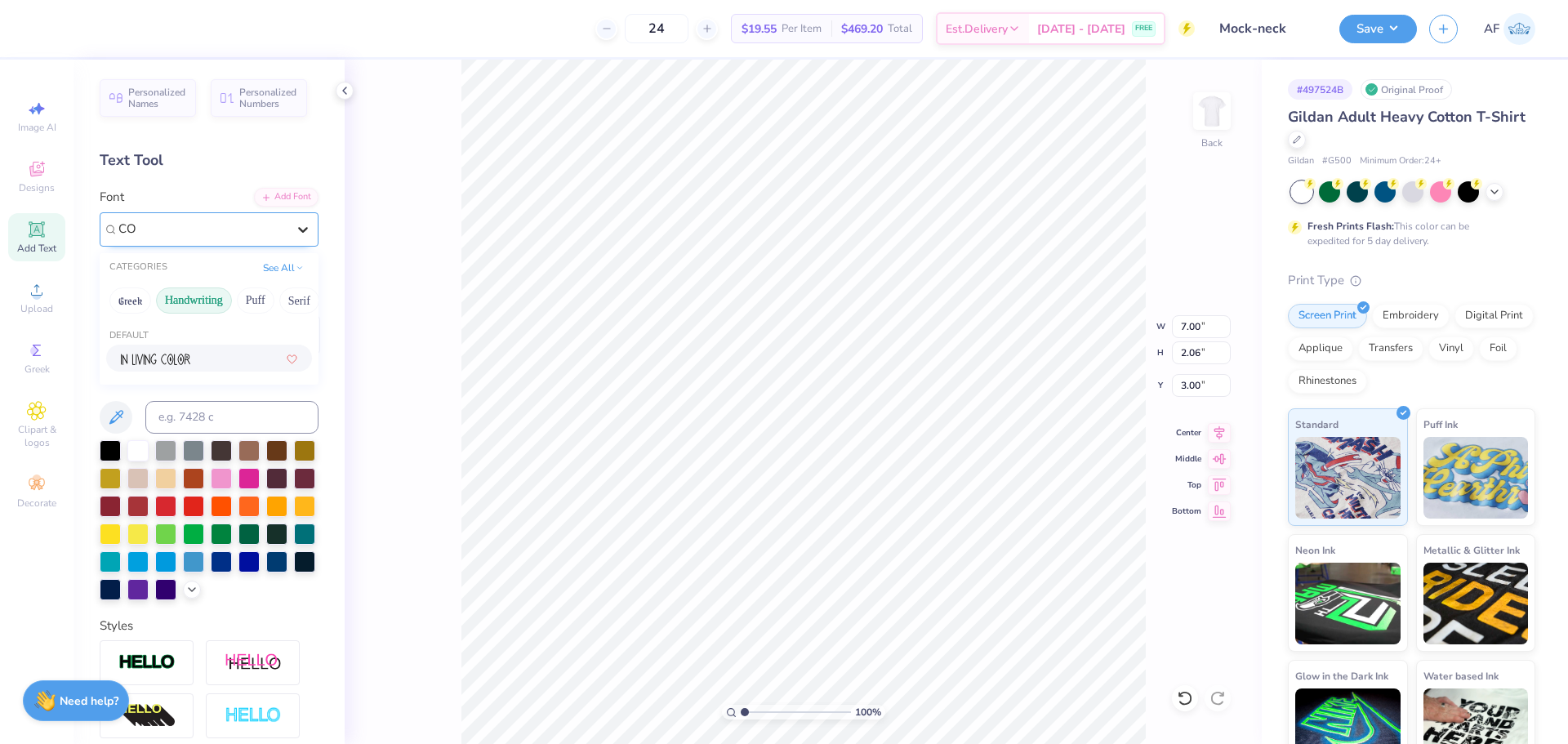
type input "C"
type input "VARS"
click at [257, 226] on div at bounding box center [202, 229] width 171 height 26
click at [193, 294] on button "Handwriting" at bounding box center [194, 300] width 76 height 26
click at [164, 356] on span "Varsity Team" at bounding box center [153, 357] width 65 height 17
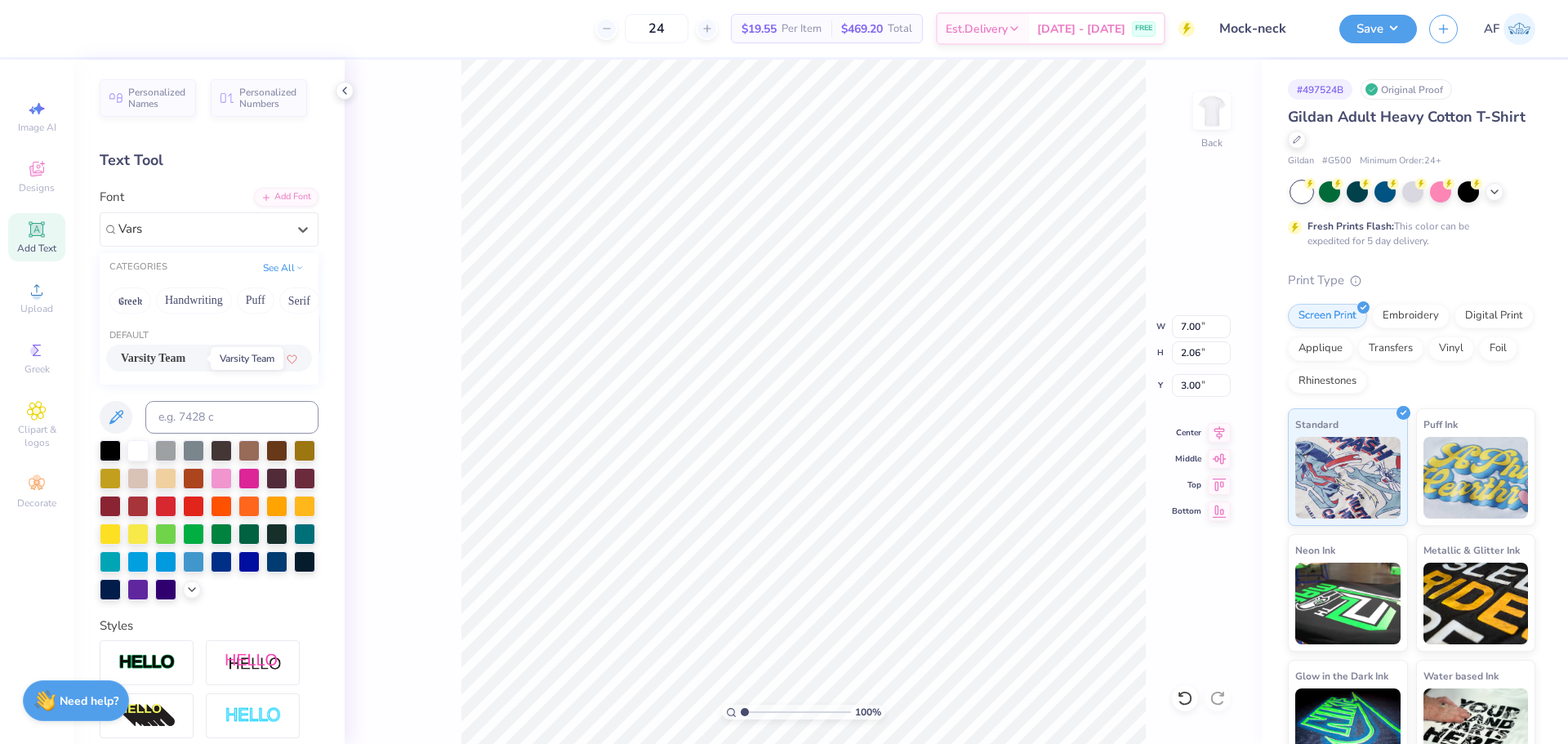
type input "Vars"
type input "5.52"
type input "1.73"
type input "3.17"
click at [148, 227] on div "Varsity Team" at bounding box center [202, 229] width 171 height 26
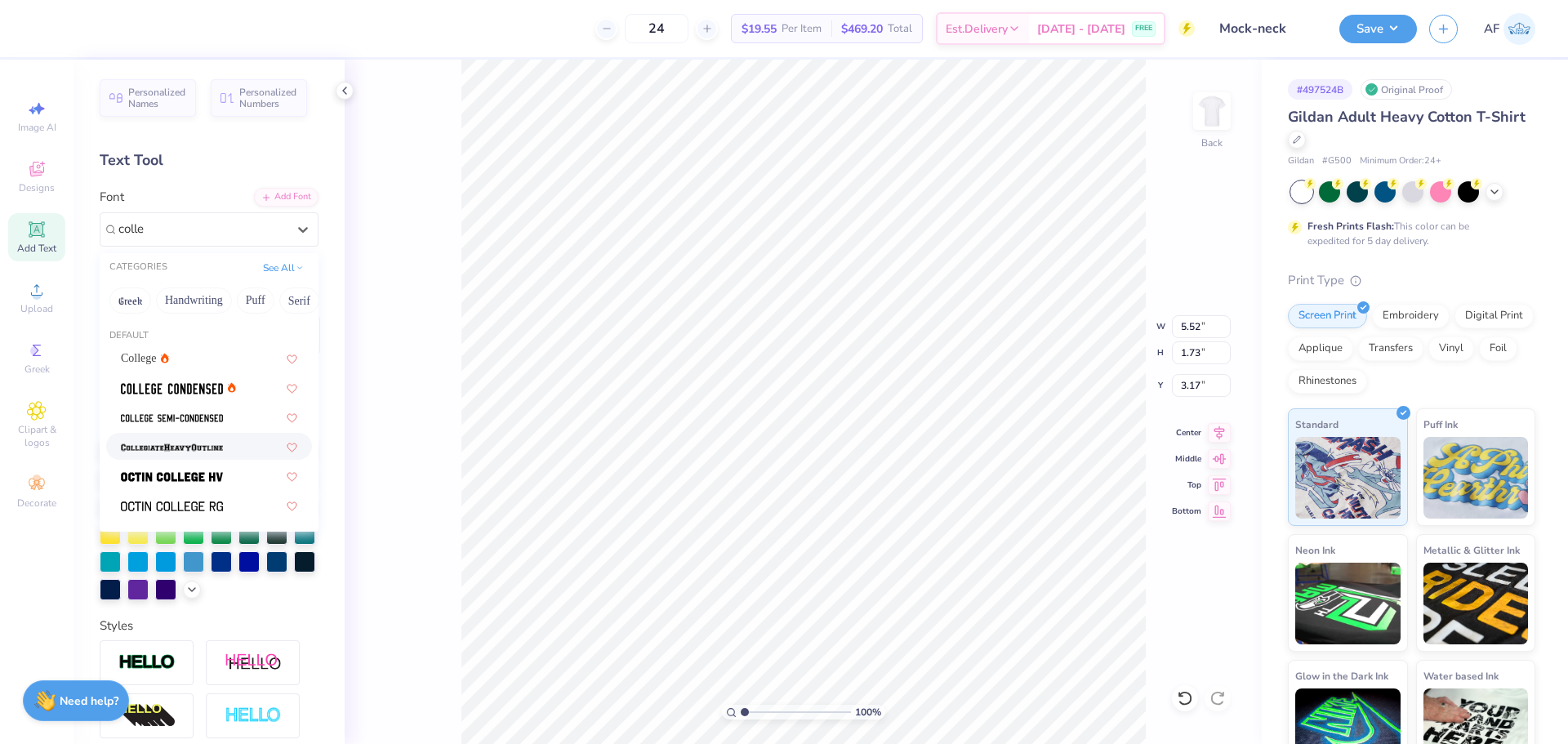
click at [233, 442] on div at bounding box center [208, 446] width 176 height 17
type input "colle"
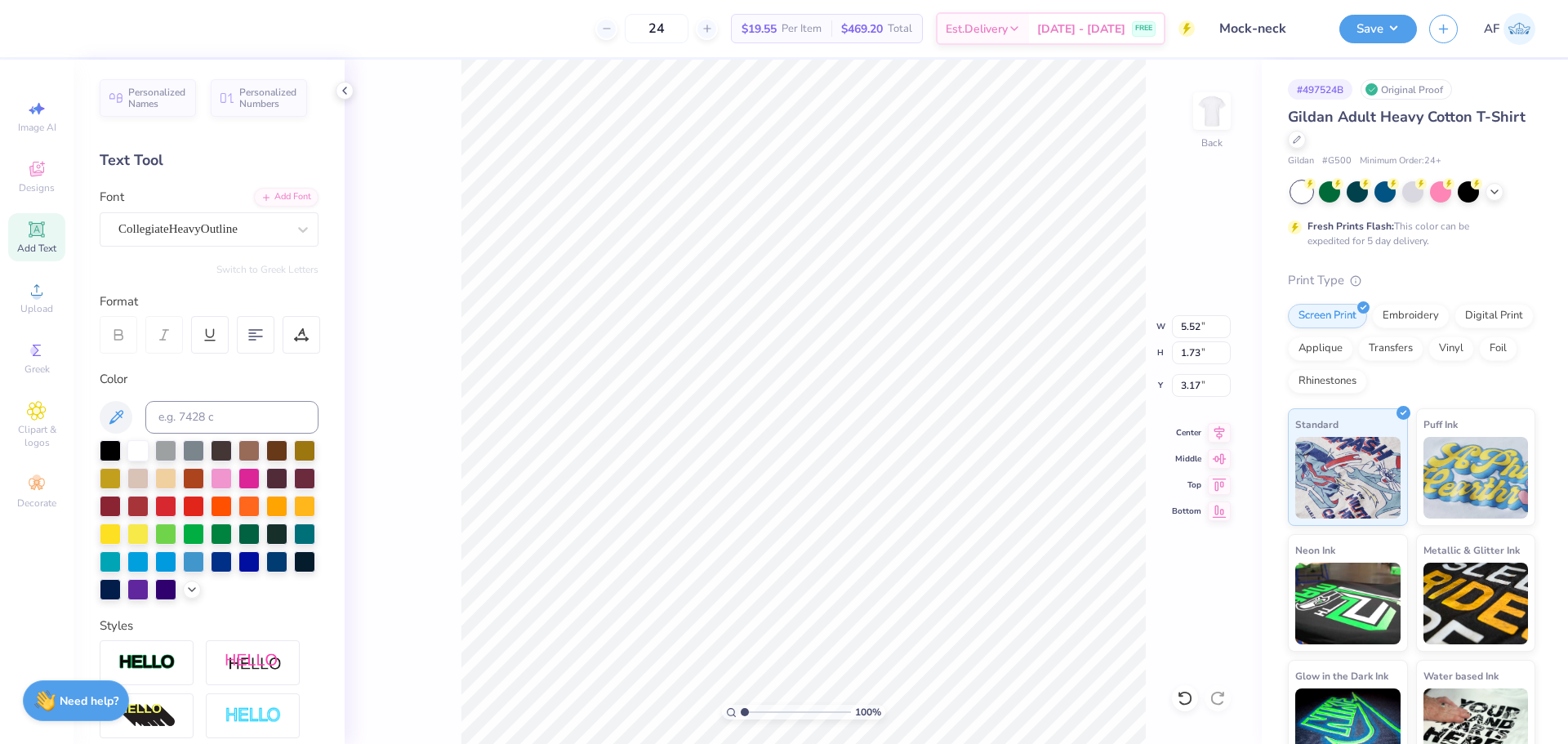
type input "5.88"
type input "1.83"
type input "3.11"
click at [1171, 325] on div "100 % Back W 5.88 5.88 " H 1.83 1.83 " Y 3.11 3.11 " Center Middle Top Bottom" at bounding box center [804, 402] width 917 height 685
click at [1180, 325] on div "100 % Back W 5.88 H 1.83 Y 3.11 Center Middle Top Bottom" at bounding box center [804, 402] width 917 height 685
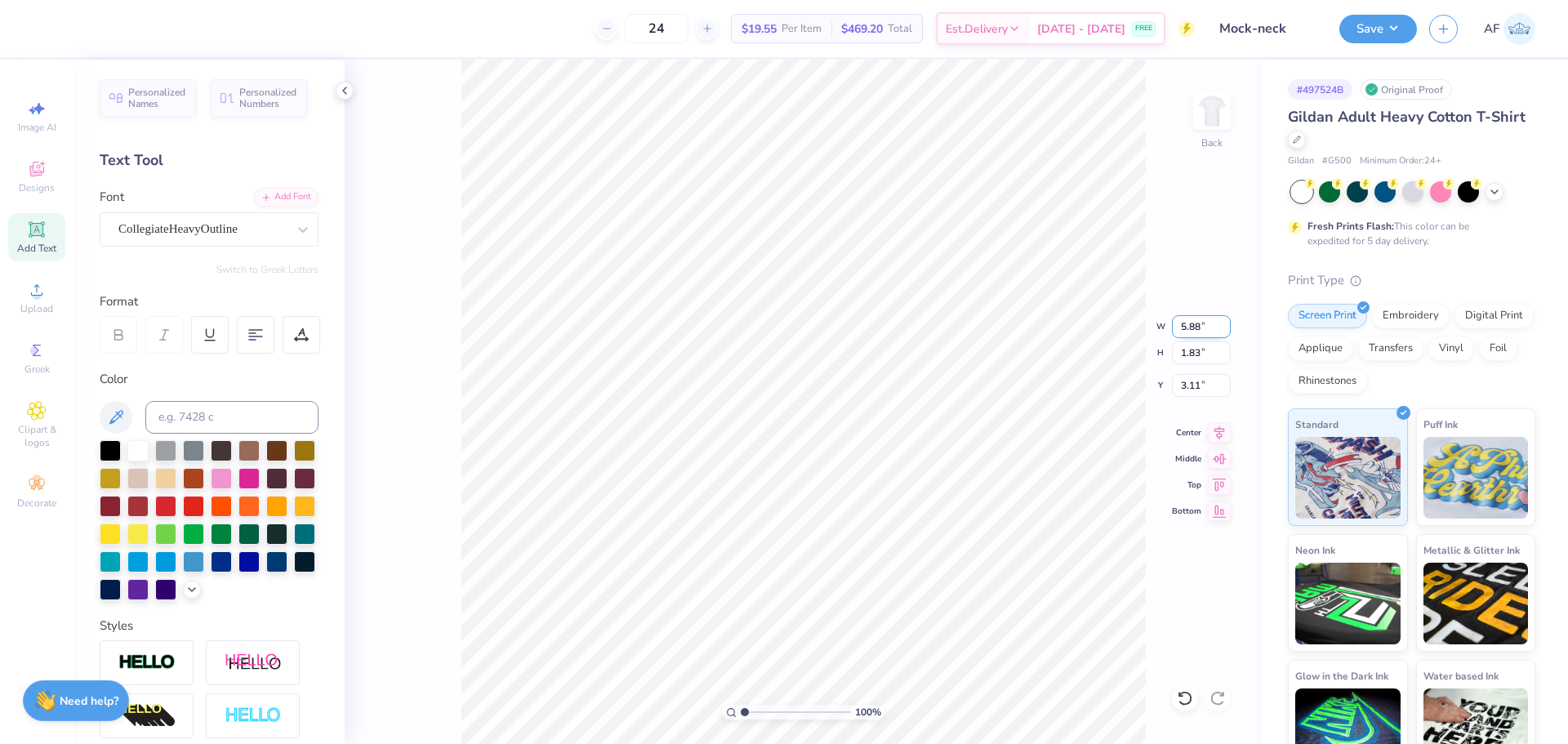
click at [1193, 321] on input "5.88" at bounding box center [1202, 326] width 59 height 23
type input "7.00"
type input "2.18"
type input "2.94"
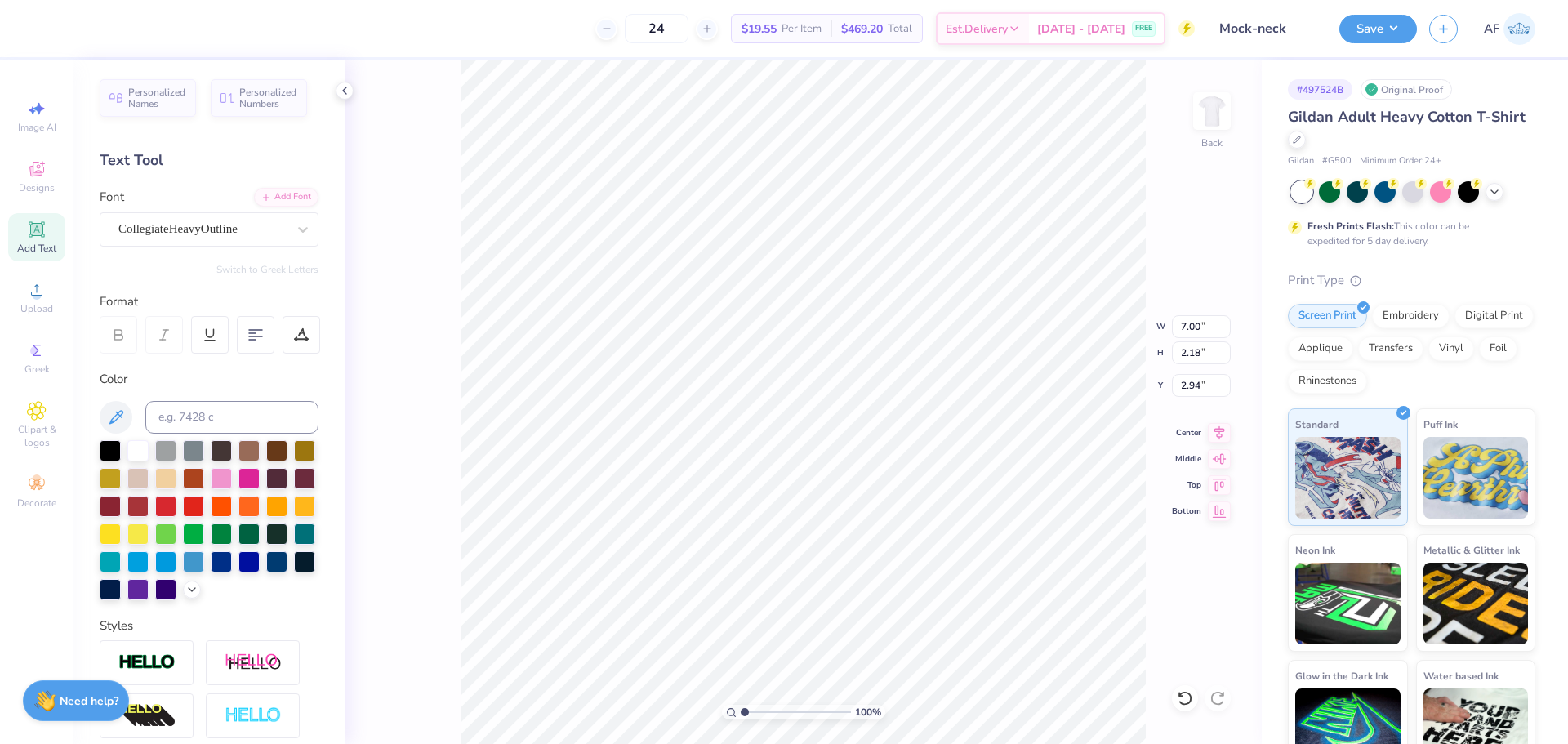
type input "10.00"
type input "1.24"
type input "5.38"
type input "9.57"
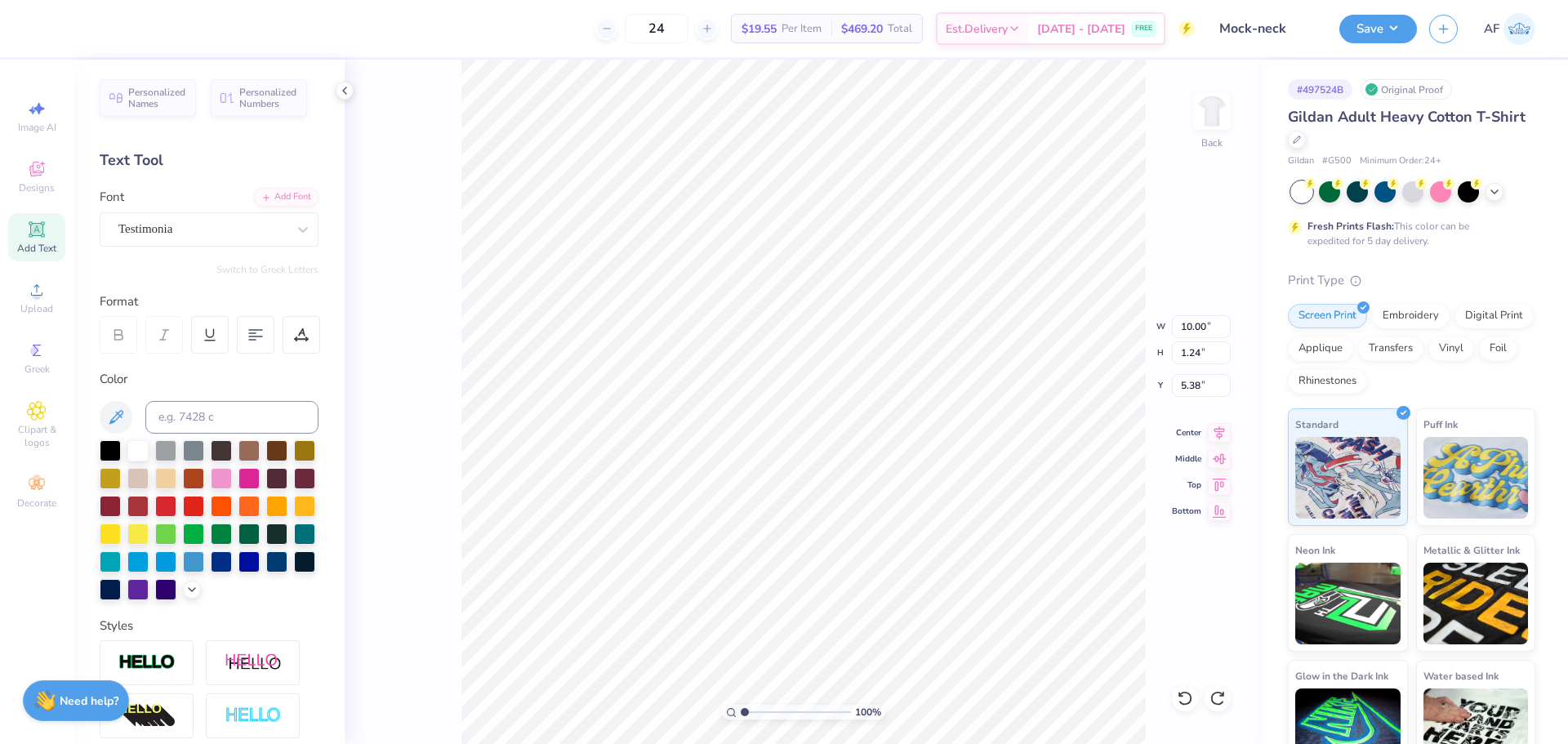
type input "3.76"
type input "4.24"
type input "10.00"
type input "1.24"
type input "5.38"
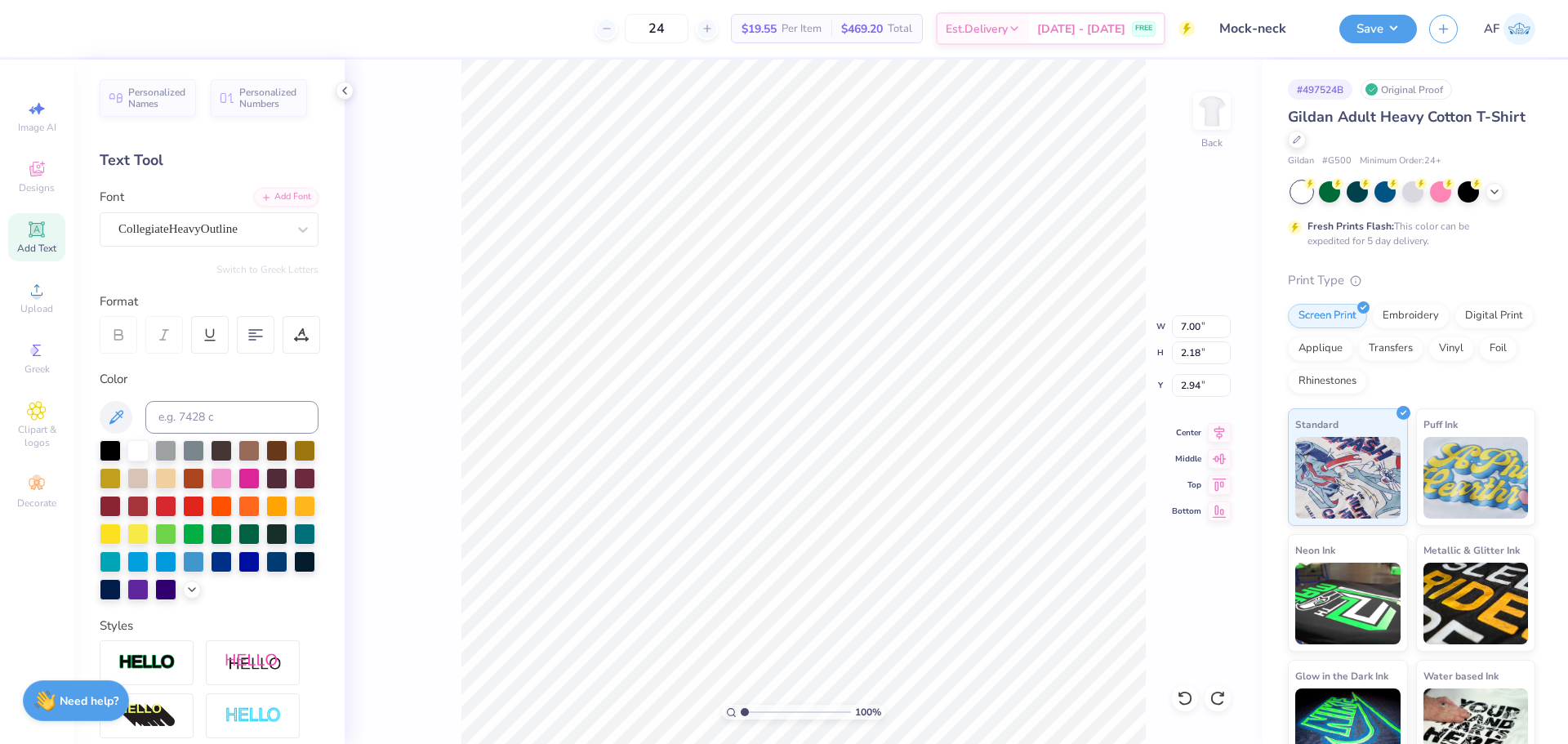
type input "10.00"
type input "1.24"
type input "5.89"
click at [1216, 437] on icon at bounding box center [1219, 430] width 23 height 20
click at [1199, 383] on input "2.94" at bounding box center [1202, 386] width 59 height 23
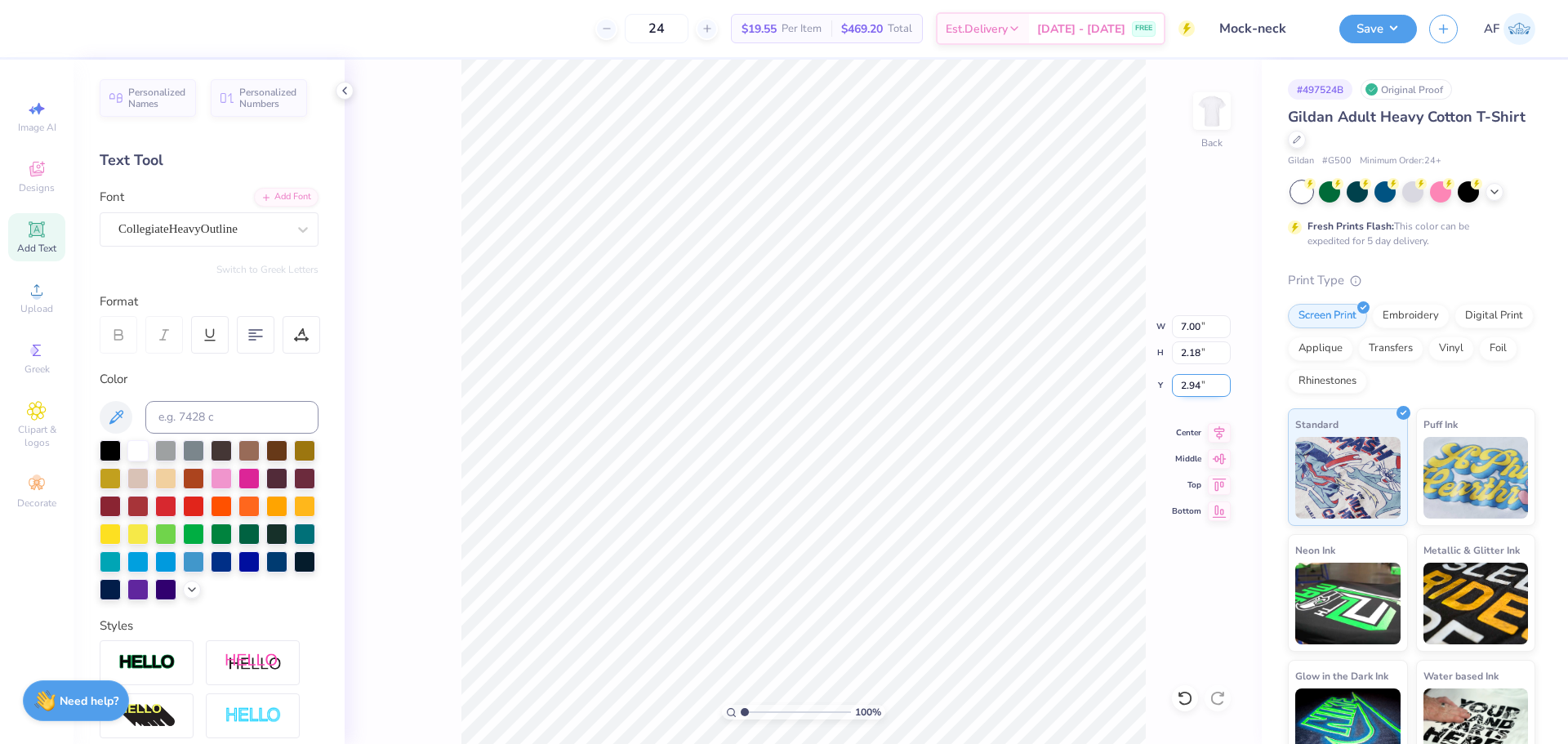
click at [1199, 383] on input "2.94" at bounding box center [1202, 386] width 59 height 23
click at [1193, 383] on input "2.94" at bounding box center [1202, 386] width 59 height 23
type input "3.00"
click at [1400, 29] on button "Save" at bounding box center [1377, 27] width 77 height 28
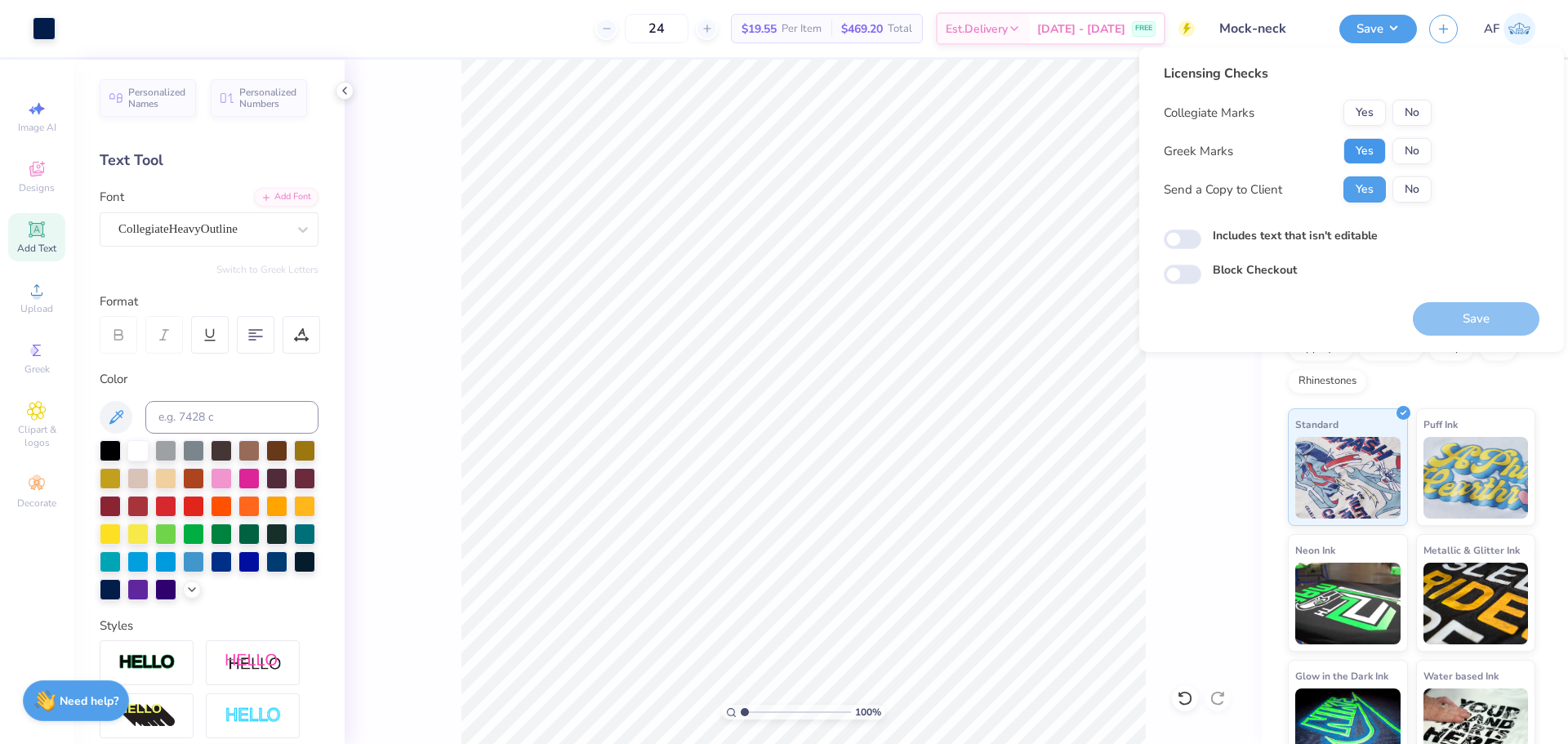
click at [1351, 149] on button "Yes" at bounding box center [1365, 151] width 43 height 26
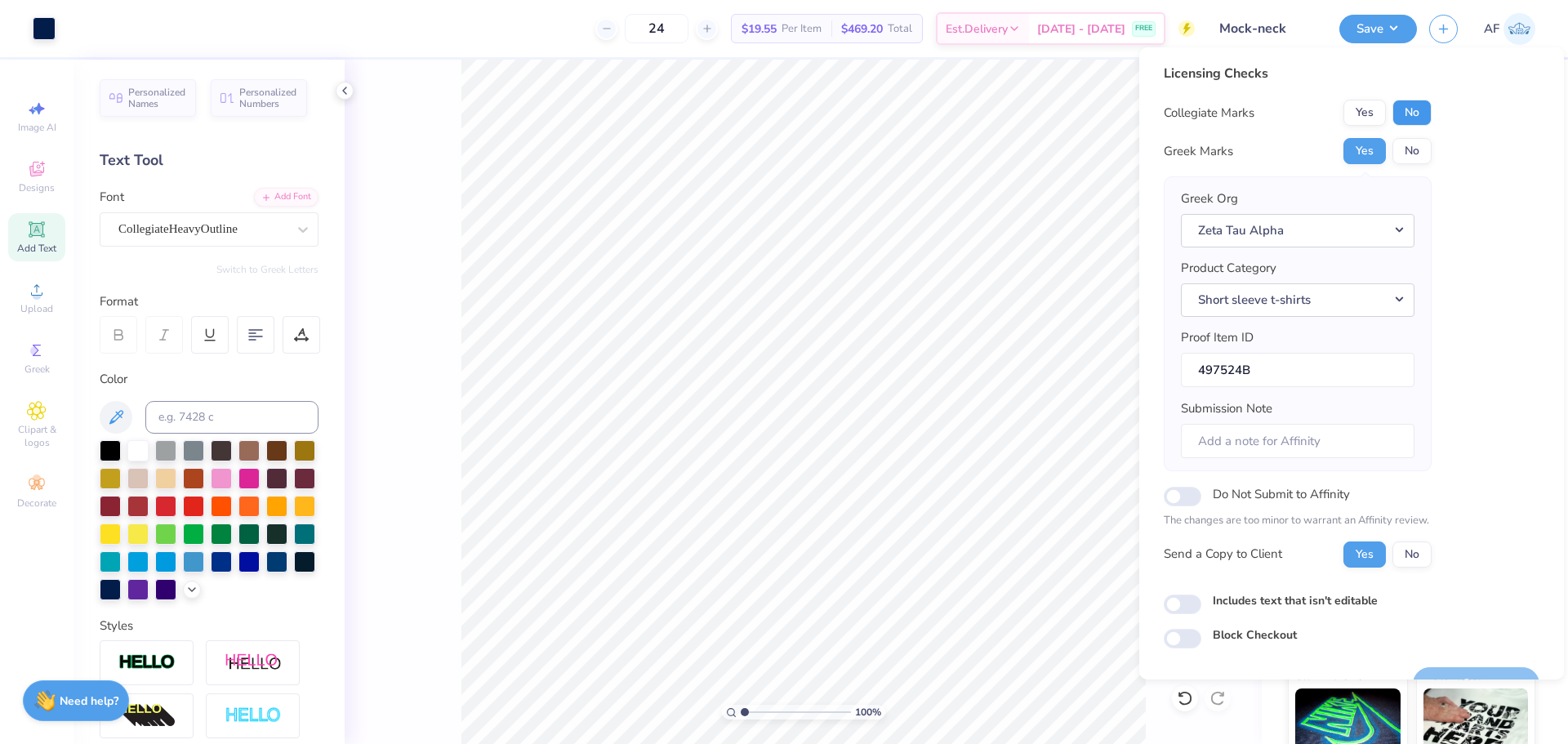
click at [1407, 100] on button "No" at bounding box center [1412, 112] width 39 height 26
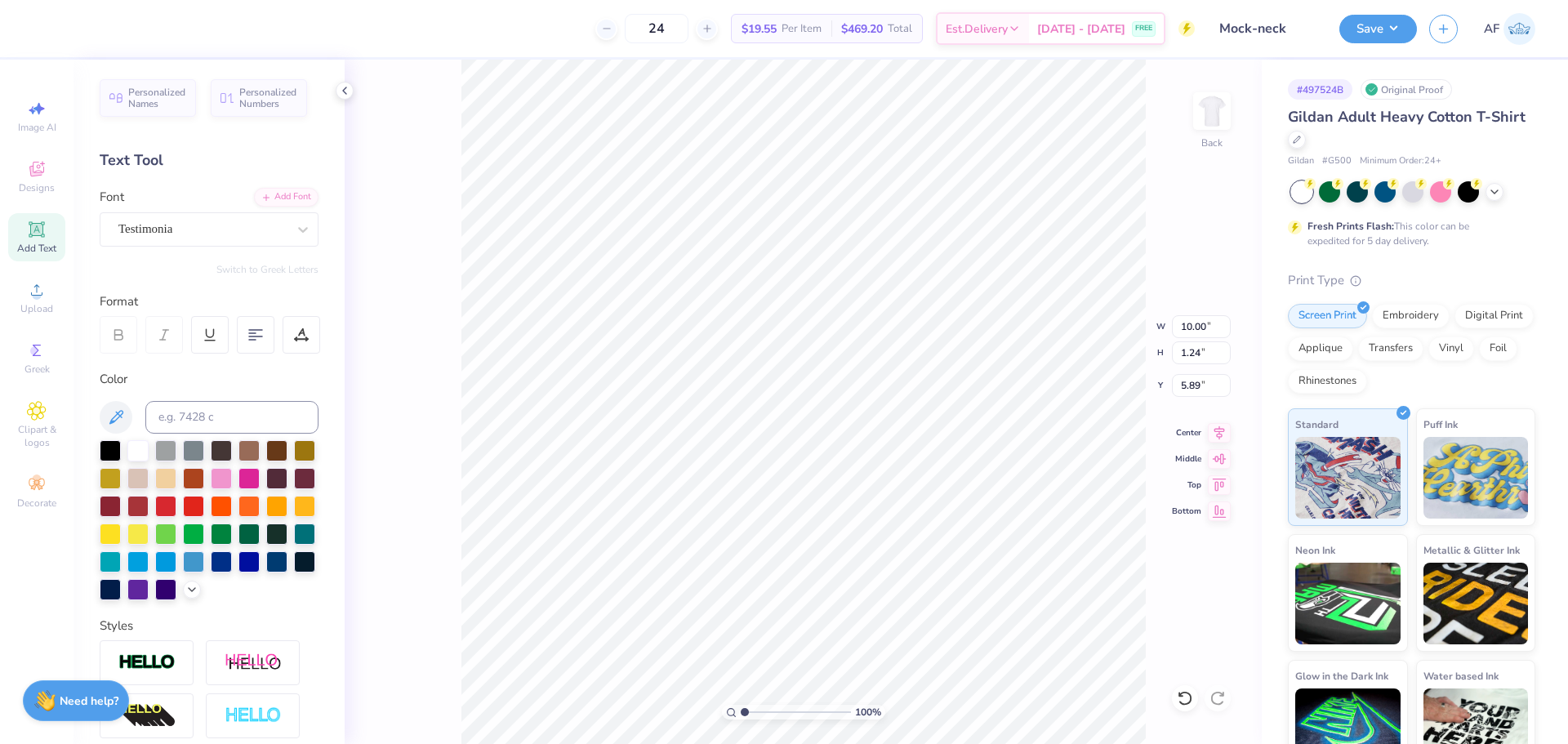
type input "5.73"
type input "10.00"
type input "1.24"
click at [1183, 385] on input "5.73" at bounding box center [1202, 386] width 59 height 23
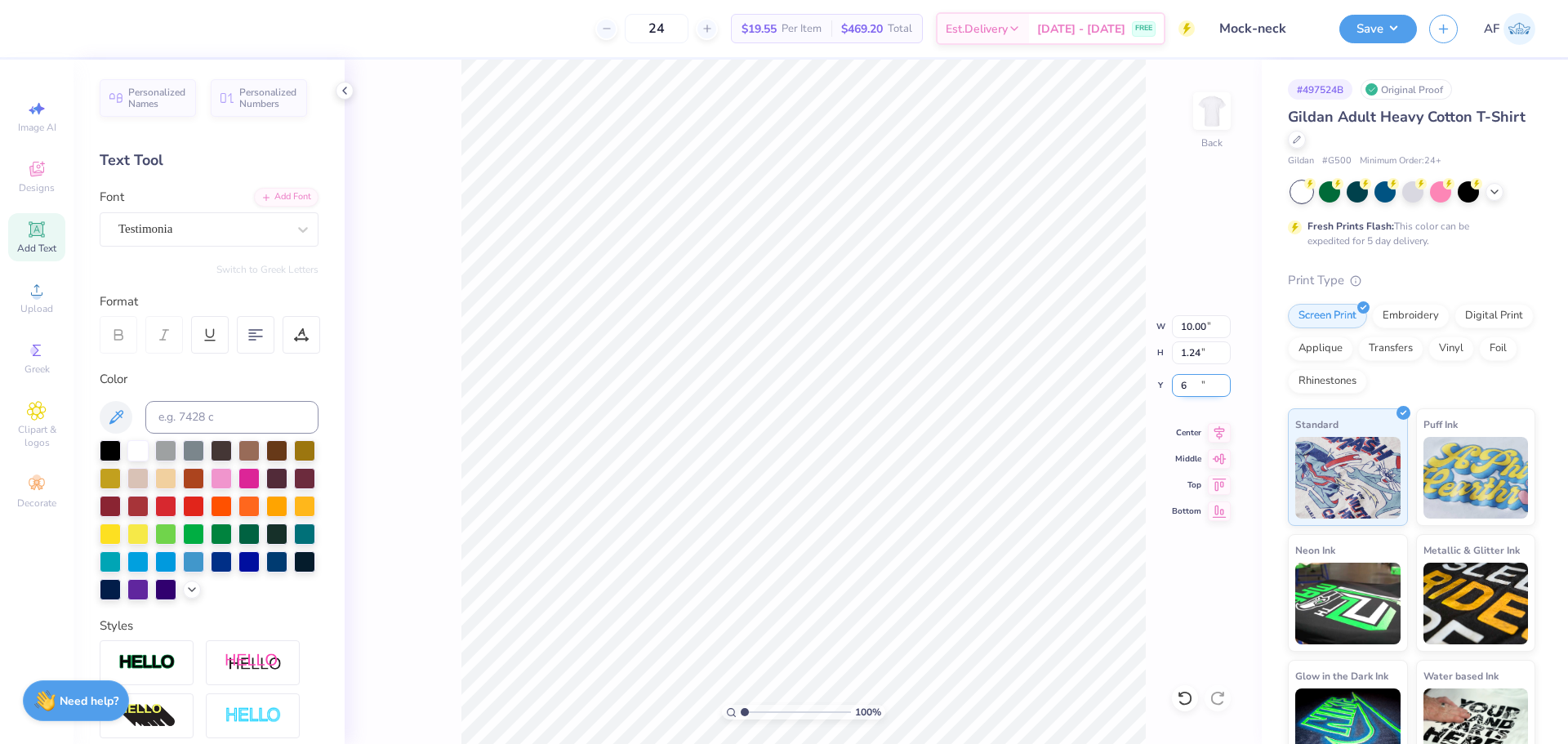
type input "6.00"
click at [1193, 333] on input "7.00" at bounding box center [1202, 326] width 59 height 23
type input "8.00"
type input "2.49"
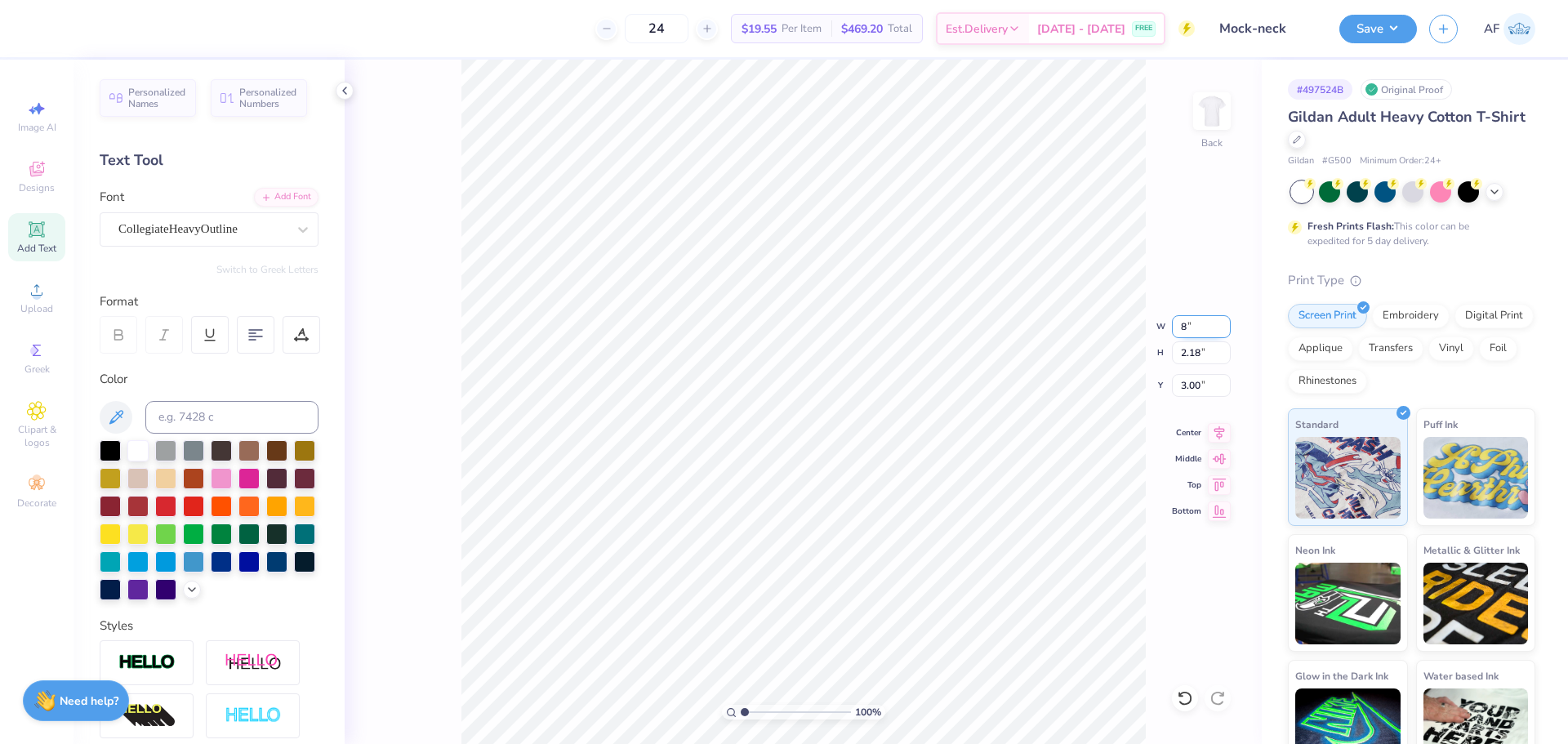
type input "2.84"
click at [1185, 325] on input "8.00" at bounding box center [1202, 326] width 59 height 23
type input "9.00"
type input "2.80"
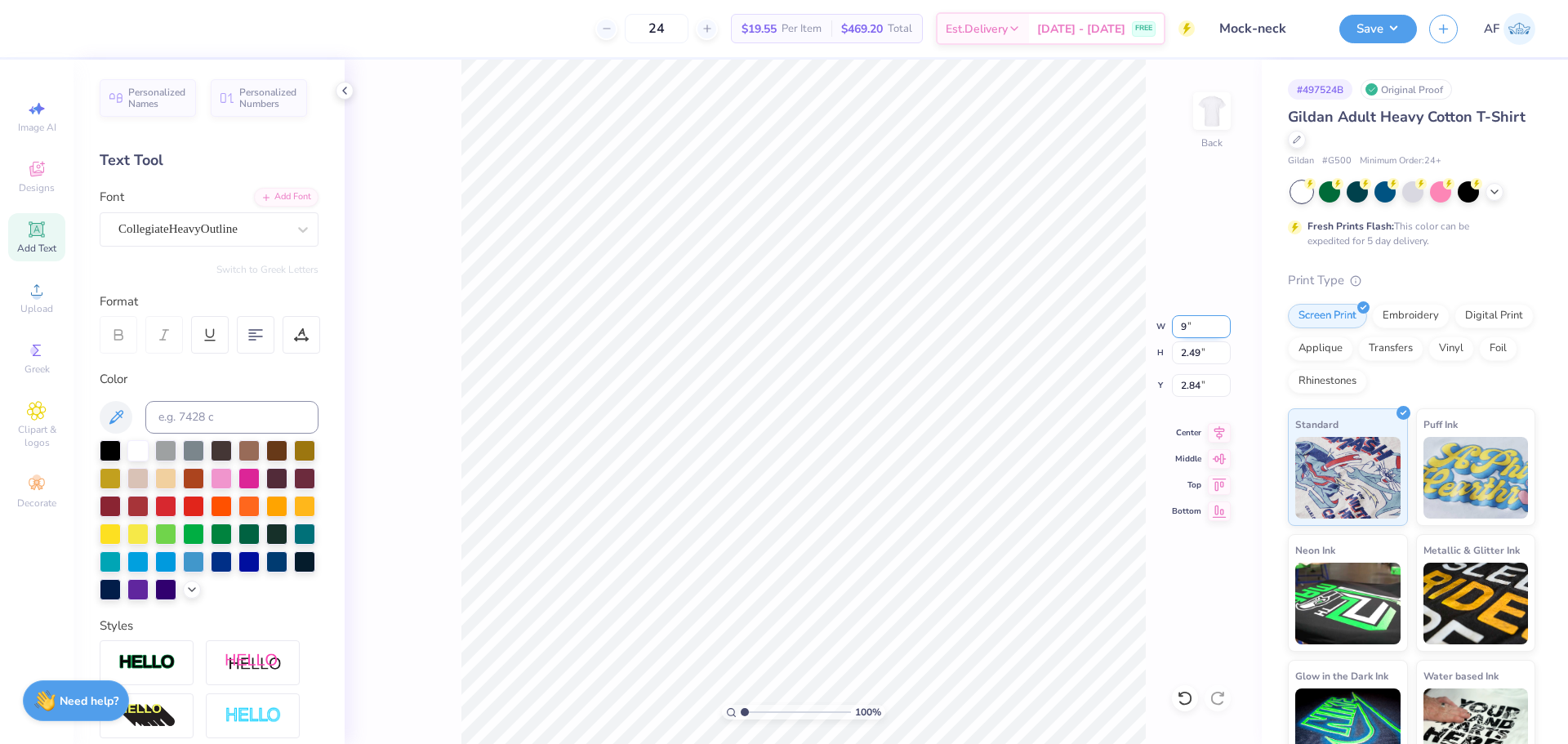
type input "2.69"
click at [1193, 389] on input "2.69" at bounding box center [1202, 386] width 59 height 23
type input "3.00"
click at [1407, 27] on button "Save" at bounding box center [1377, 27] width 77 height 28
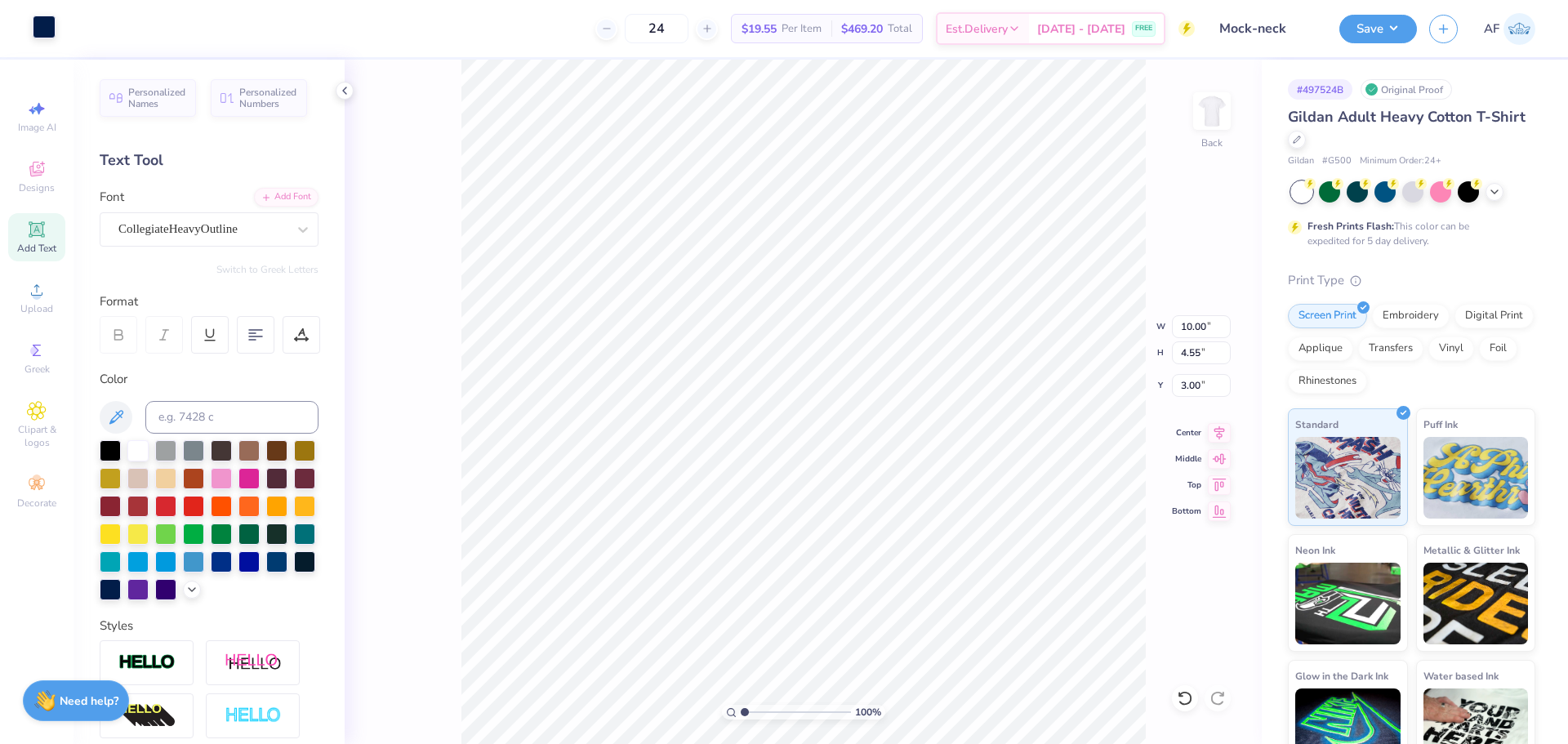
click at [43, 26] on div at bounding box center [44, 27] width 23 height 23
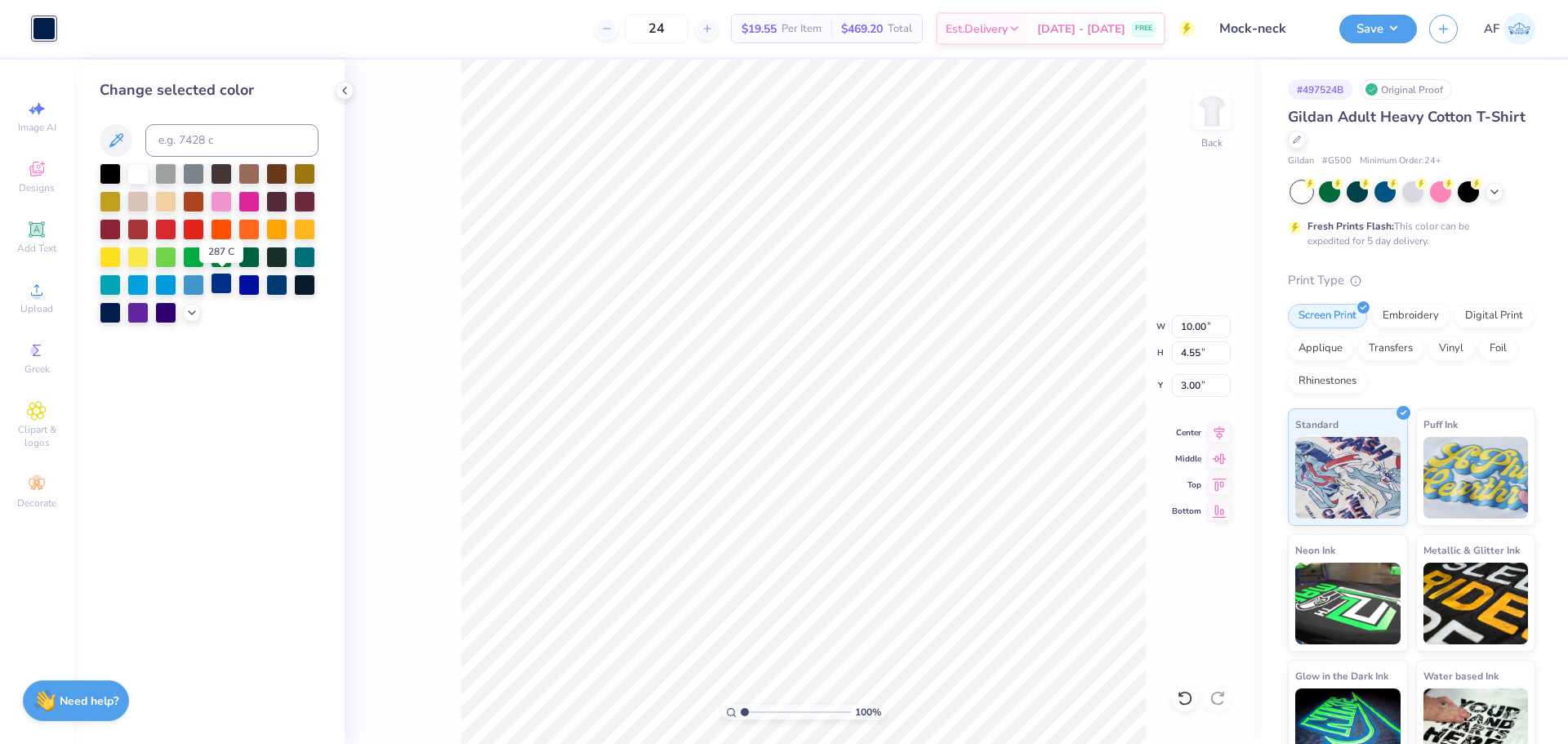
click at [218, 285] on div at bounding box center [222, 284] width 21 height 21
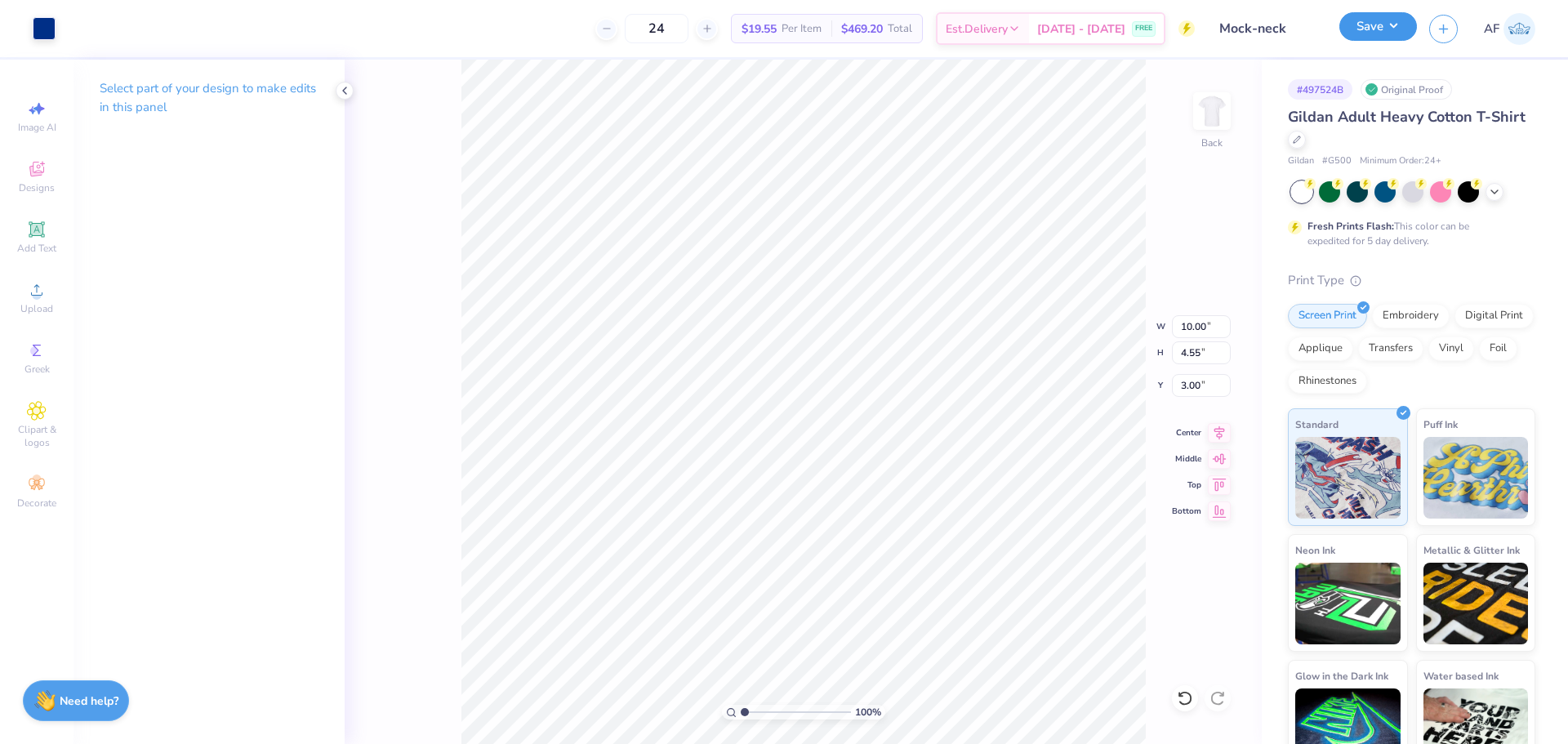
click at [1401, 32] on button "Save" at bounding box center [1377, 27] width 77 height 28
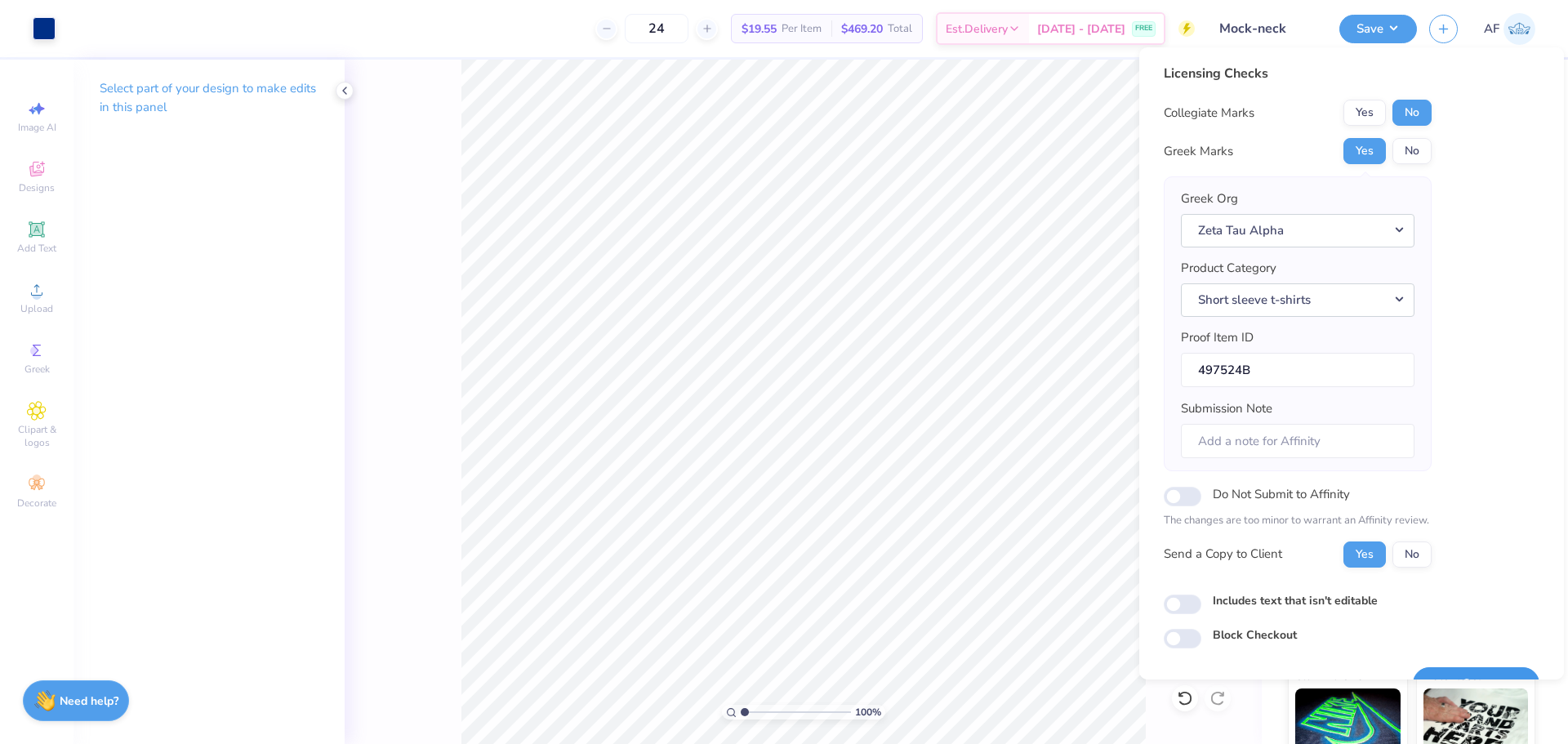
scroll to position [36, 0]
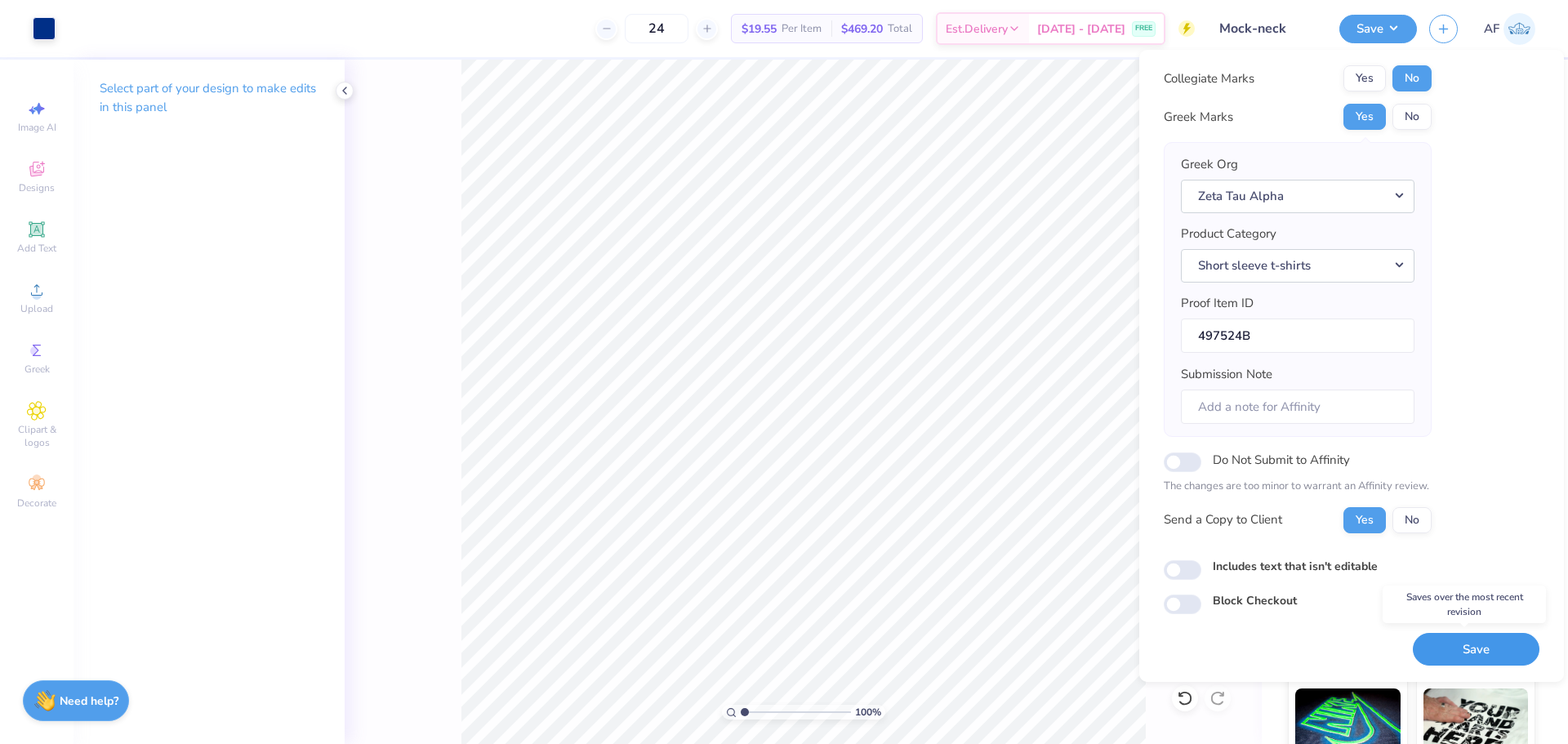
click at [1475, 661] on button "Save" at bounding box center [1476, 650] width 127 height 34
